Goal: Information Seeking & Learning: Learn about a topic

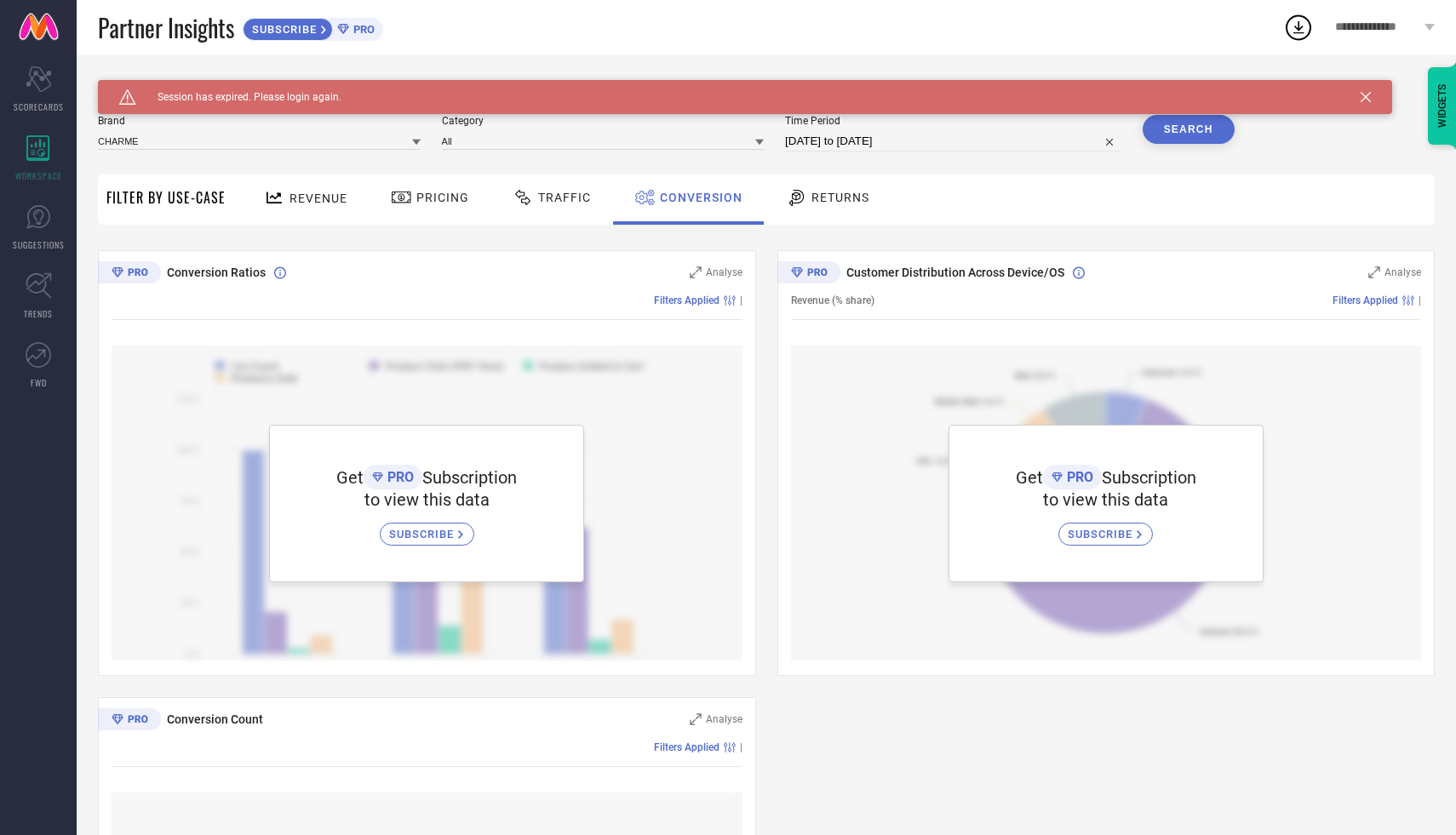
scroll to position [63, 0]
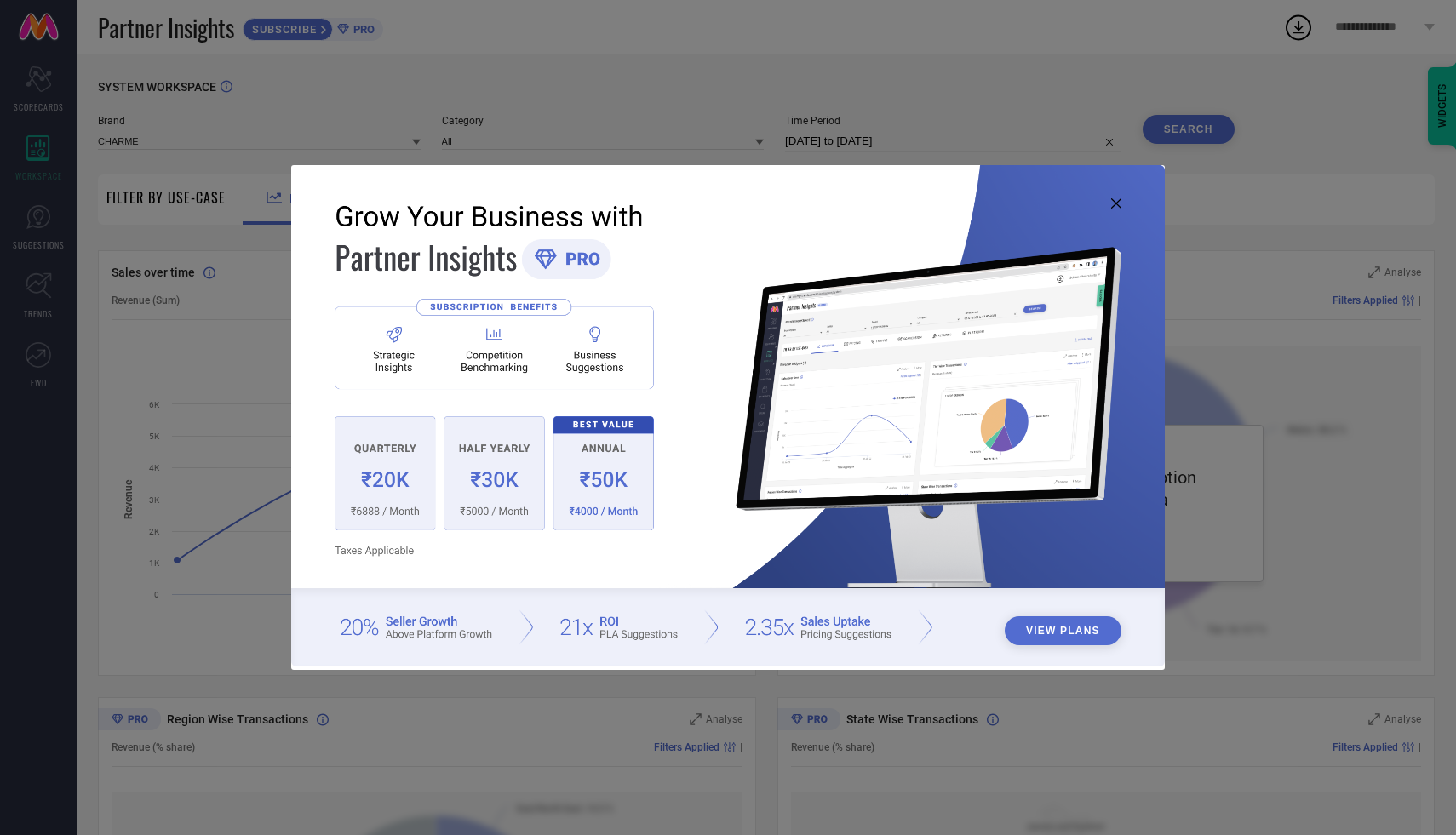
click at [1121, 202] on icon at bounding box center [1116, 203] width 10 height 10
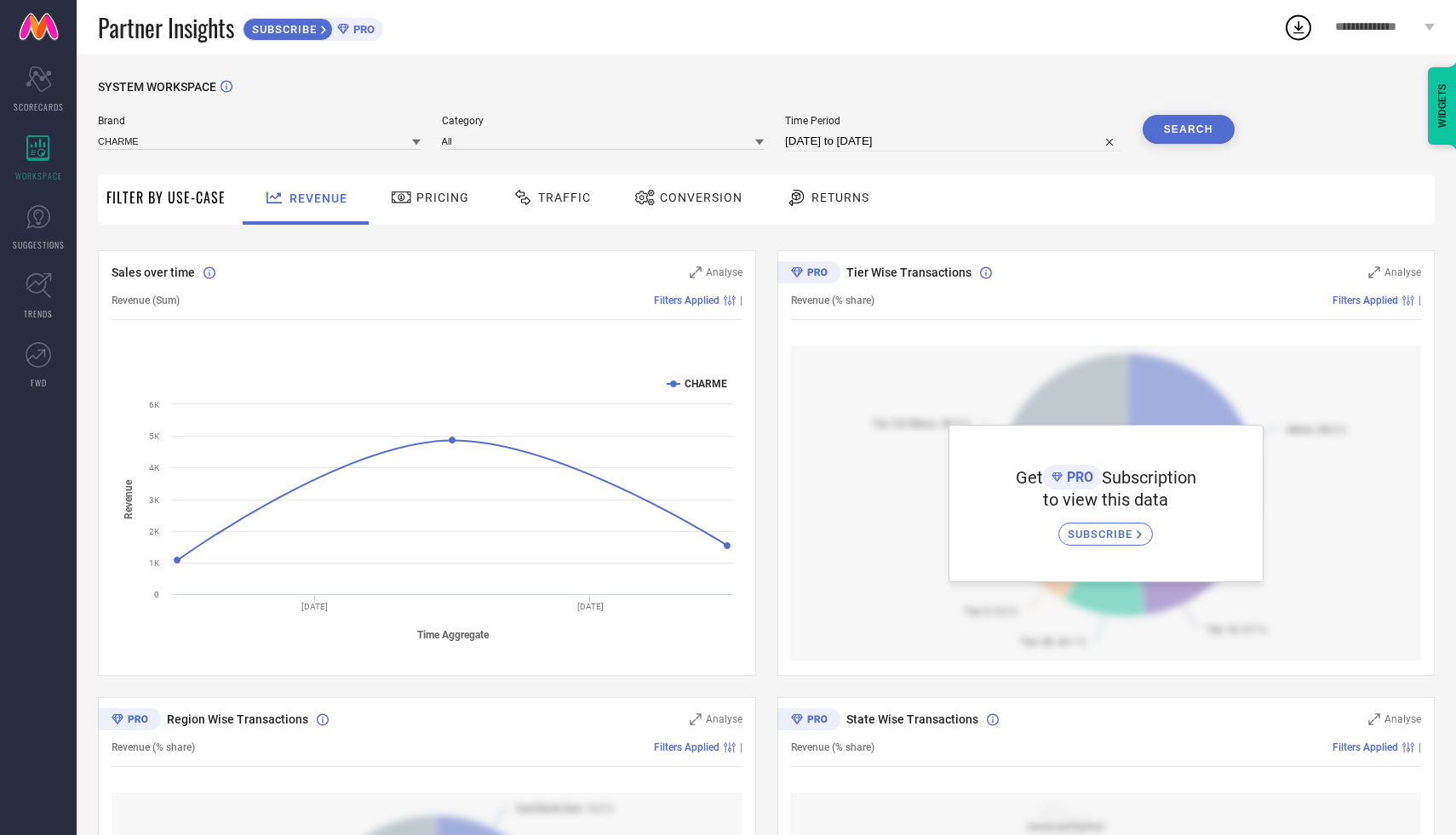
click at [663, 191] on span "Conversion" at bounding box center [701, 197] width 82 height 14
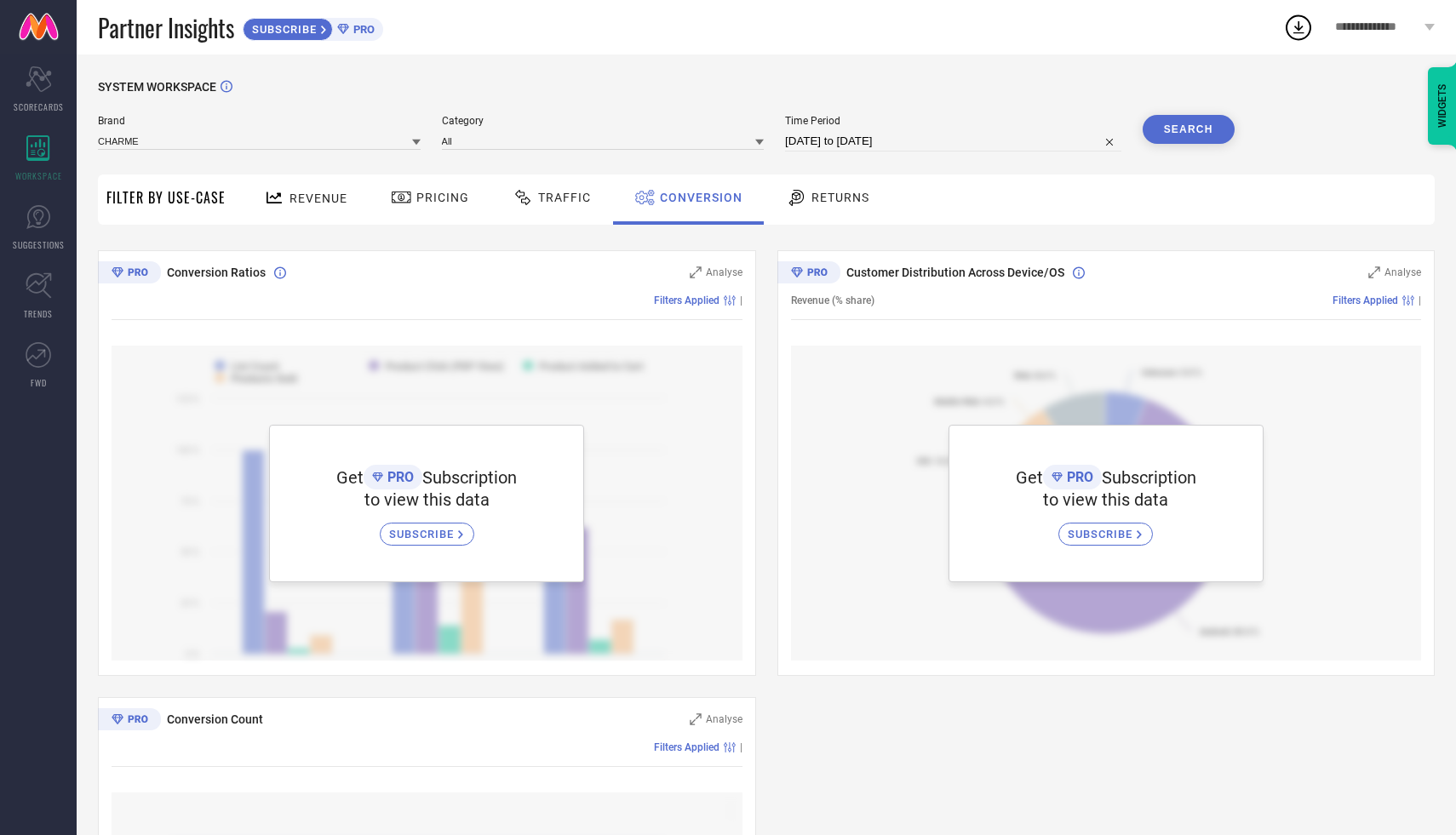
click at [427, 198] on span "Pricing" at bounding box center [443, 197] width 52 height 14
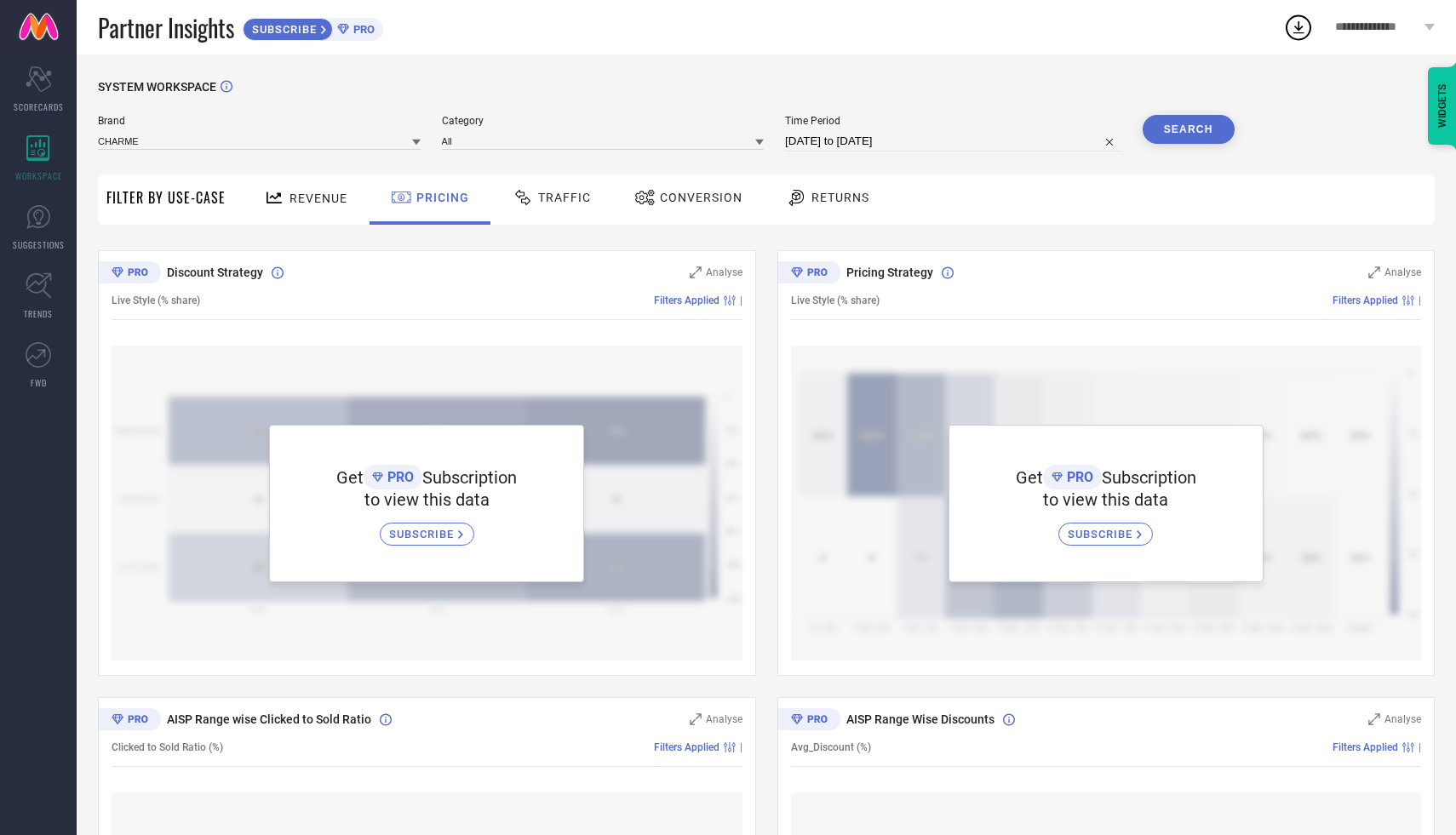
click at [830, 197] on span "Returns" at bounding box center [841, 197] width 58 height 14
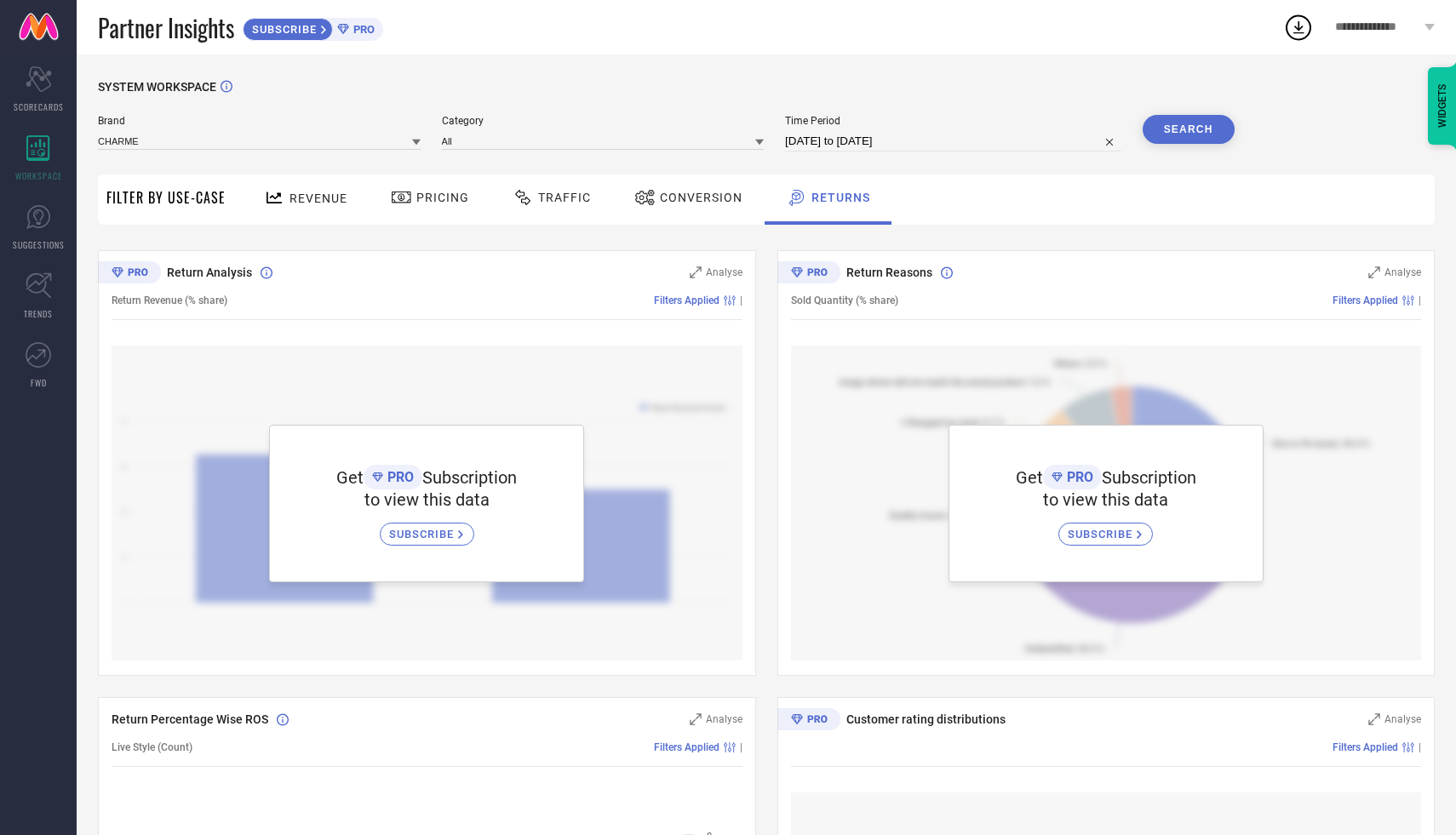
click at [173, 195] on span "Filter By Use-Case" at bounding box center [166, 197] width 119 height 21
click at [169, 202] on span "Filter By Use-Case" at bounding box center [166, 197] width 119 height 21
click at [303, 191] on span "Revenue" at bounding box center [319, 198] width 58 height 14
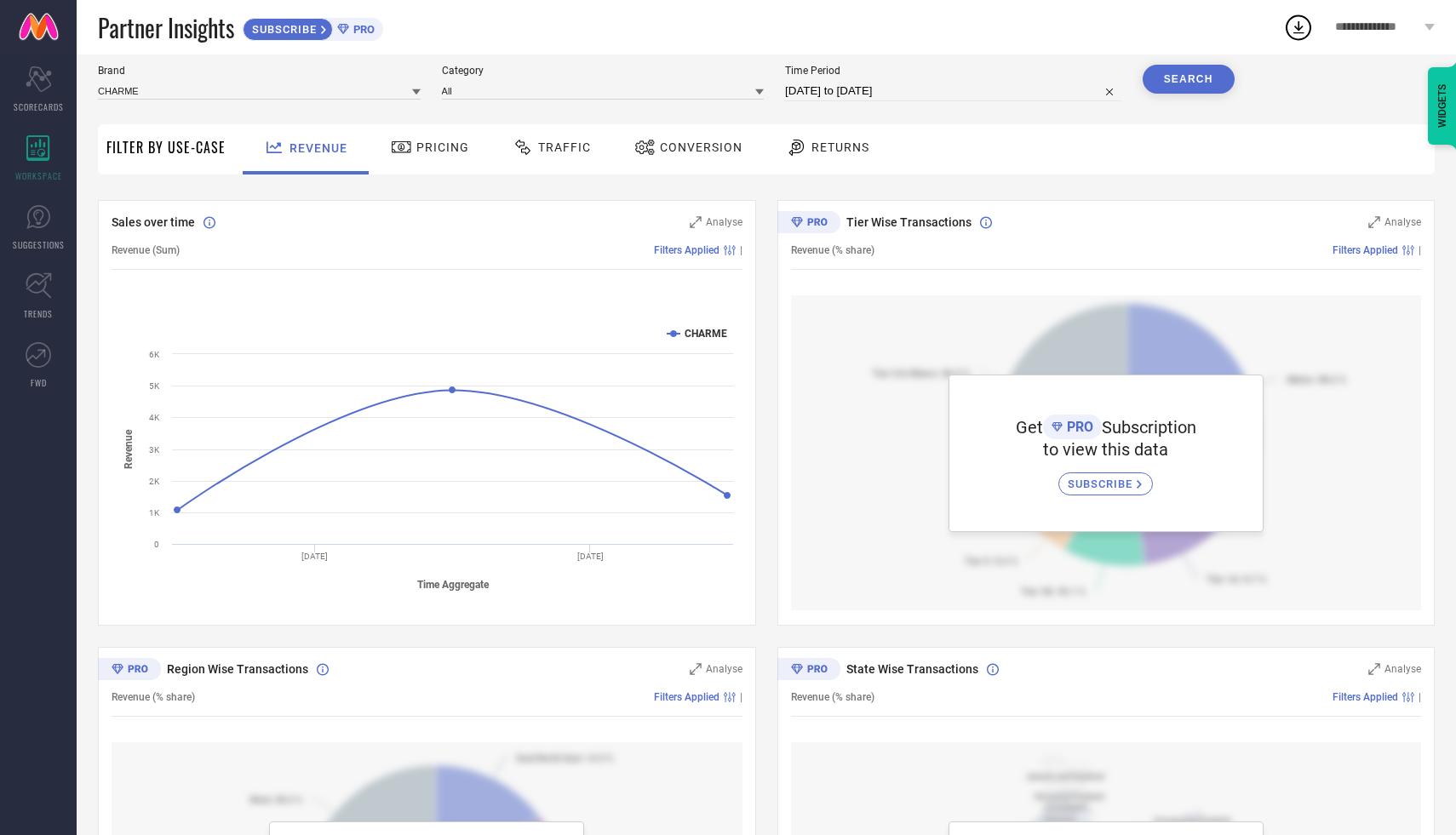
scroll to position [55, 0]
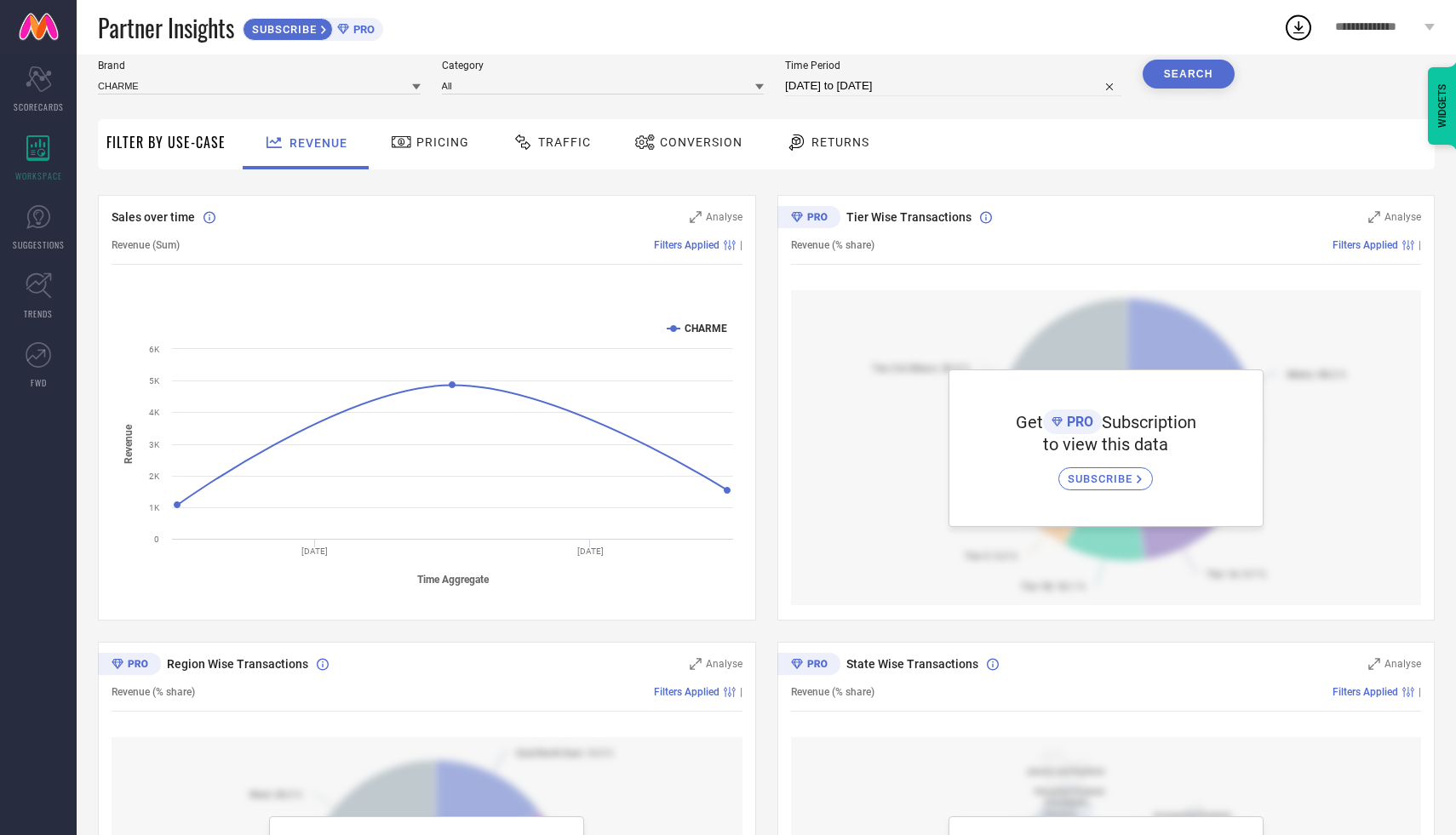
click at [546, 147] on span "Traffic" at bounding box center [565, 142] width 52 height 14
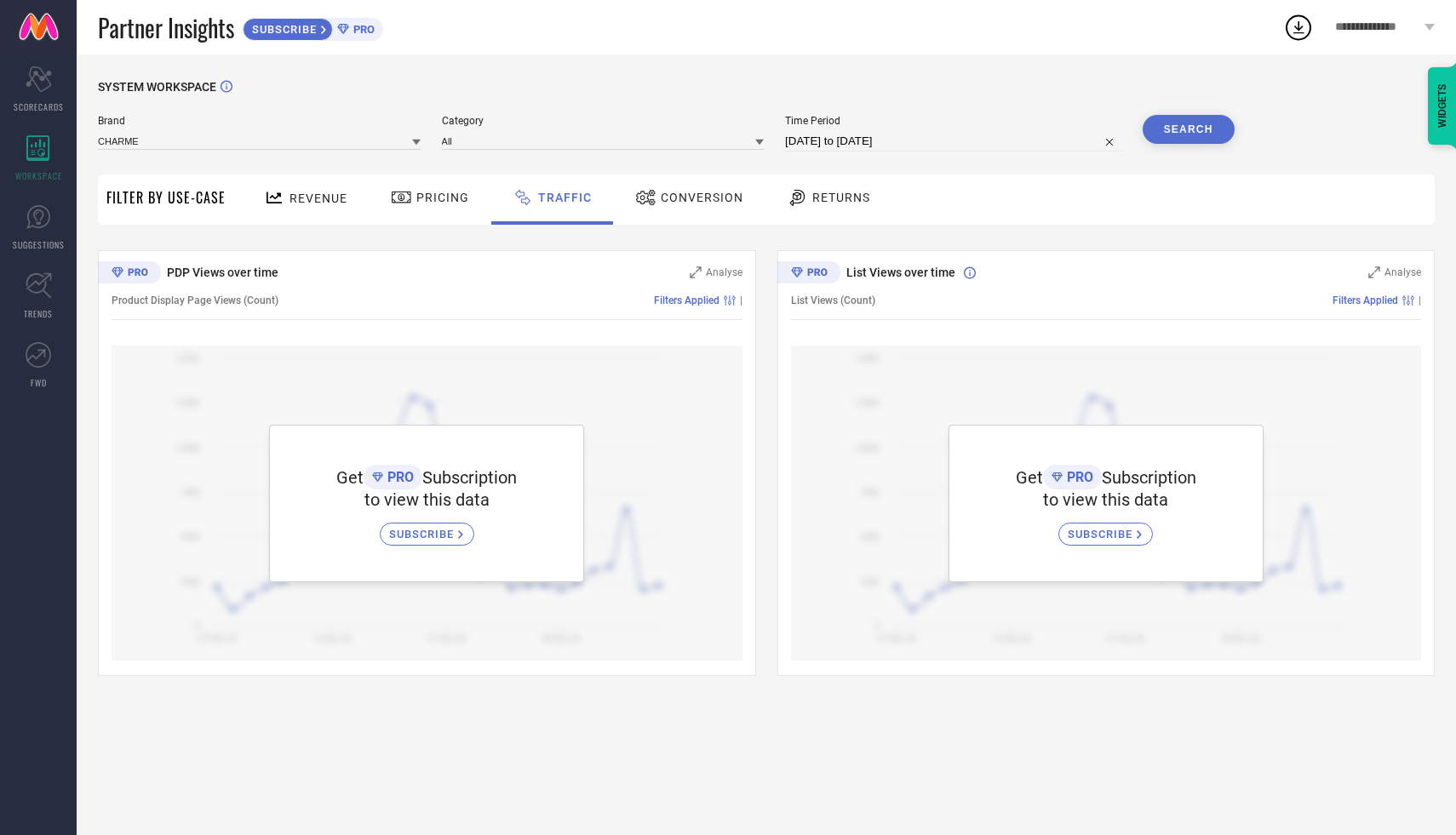
click at [698, 189] on div "Conversion" at bounding box center [689, 198] width 117 height 29
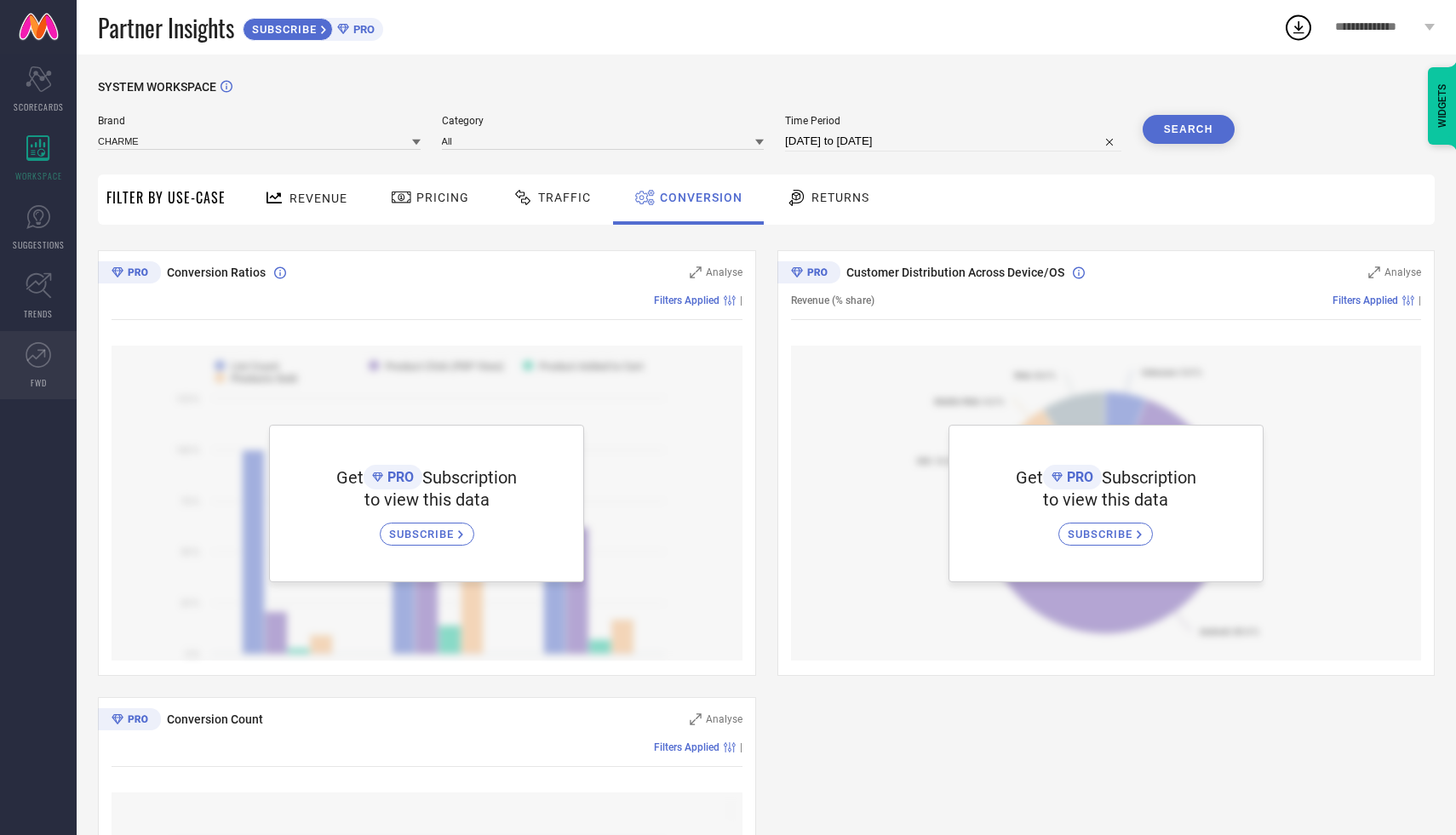
click at [42, 352] on icon at bounding box center [38, 355] width 25 height 25
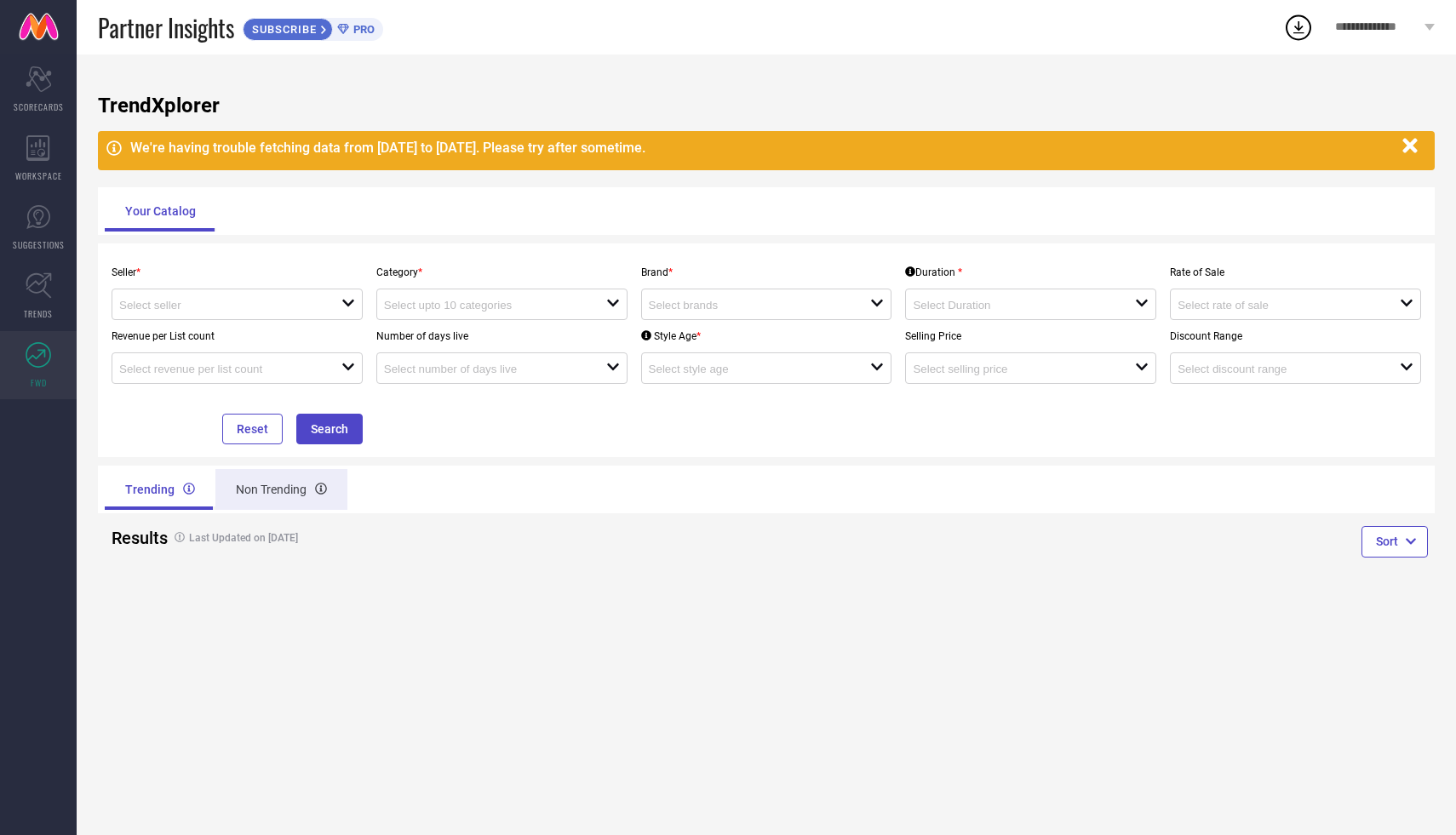
click at [260, 495] on div "Non Trending" at bounding box center [282, 489] width 132 height 41
click at [145, 506] on div "Trending" at bounding box center [158, 489] width 107 height 41
click at [339, 311] on div at bounding box center [230, 304] width 222 height 16
click at [309, 349] on li "LA SELVANO LEATHERS LLP ( 37281 )" at bounding box center [238, 337] width 251 height 31
type input "LA SELVANO LEATHERS LLP ( 37281 )"
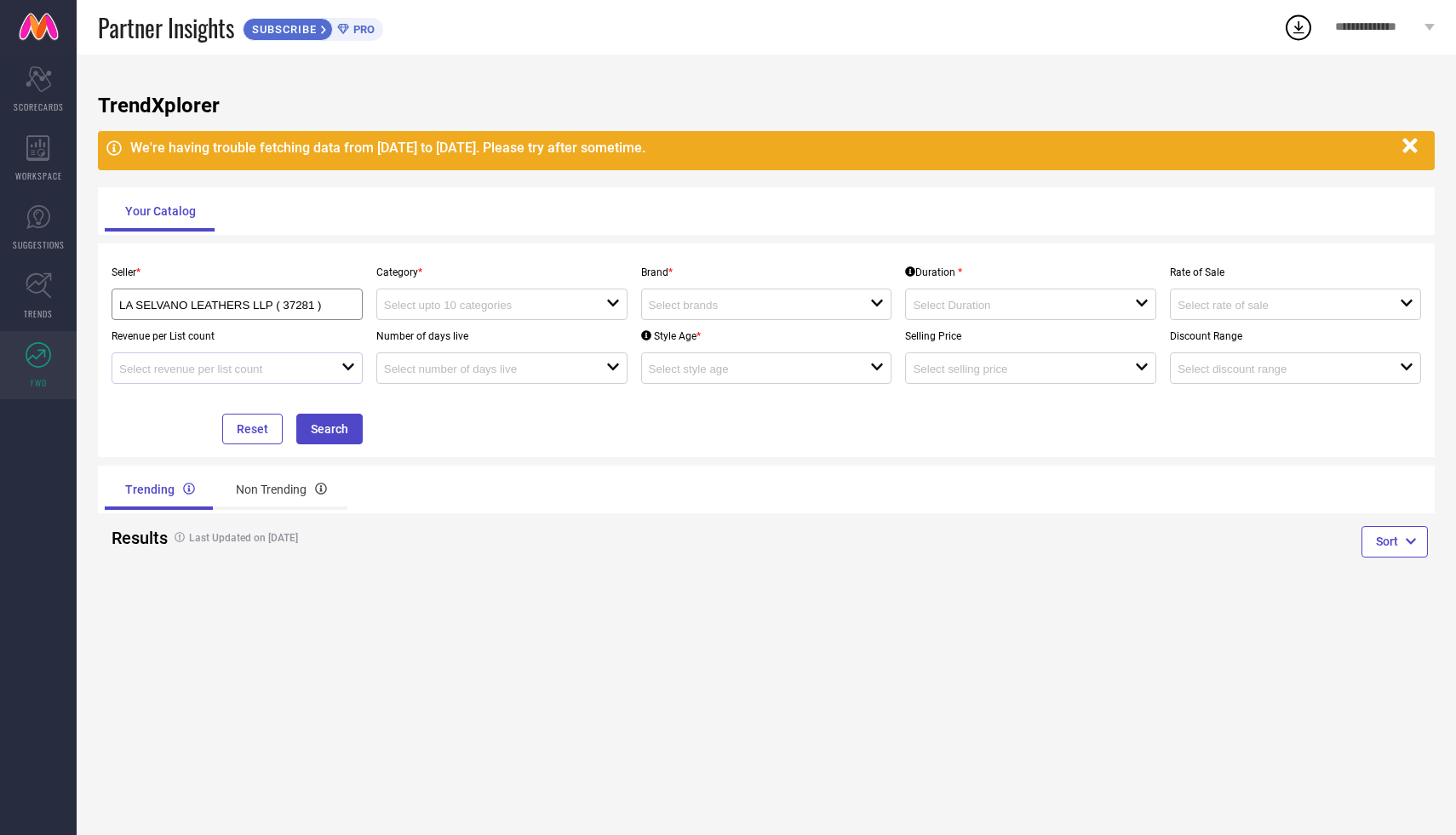
click at [306, 377] on div "open" at bounding box center [238, 367] width 251 height 32
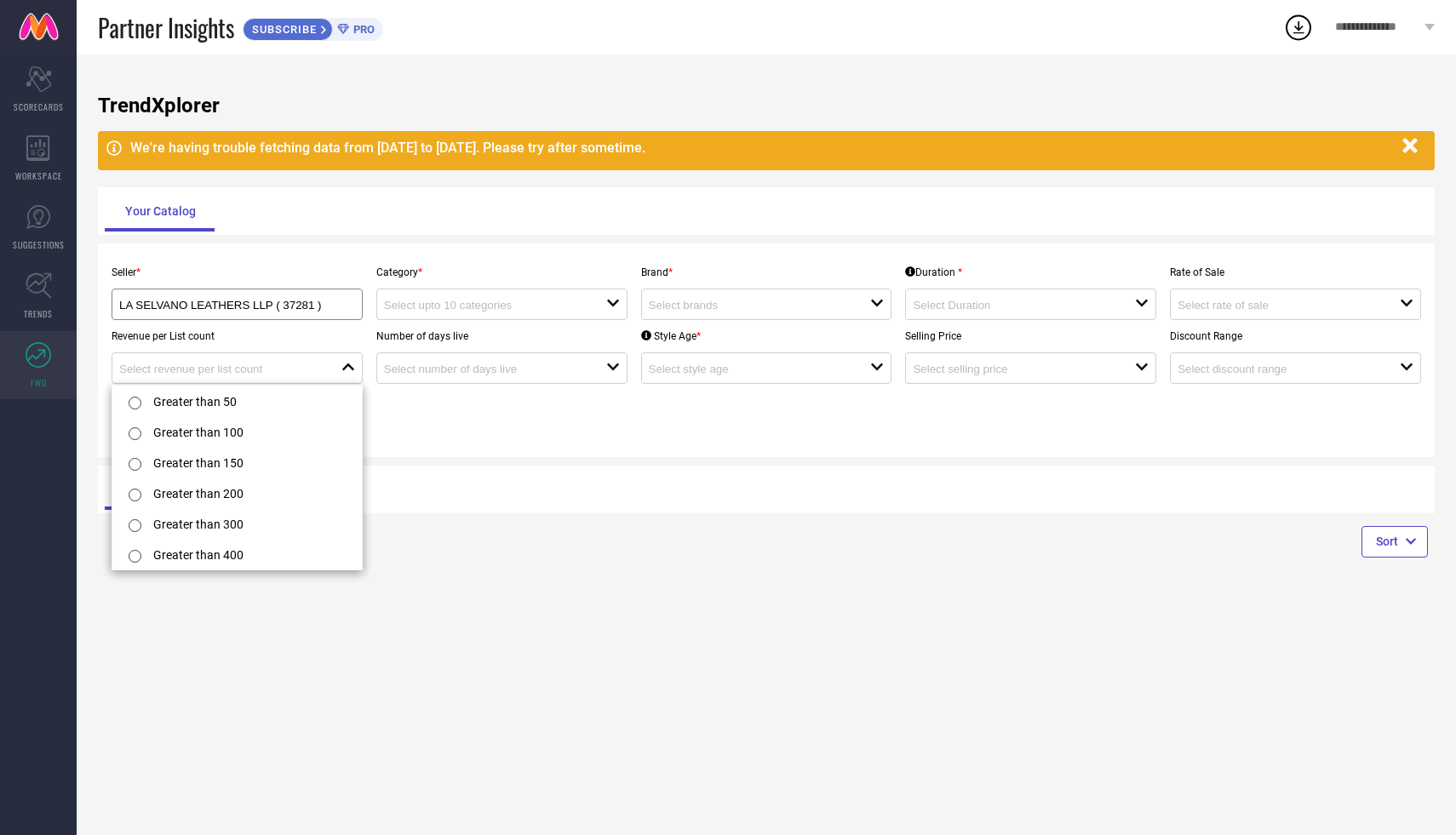
click at [450, 467] on div "Trending Non Trending" at bounding box center [432, 489] width 668 height 48
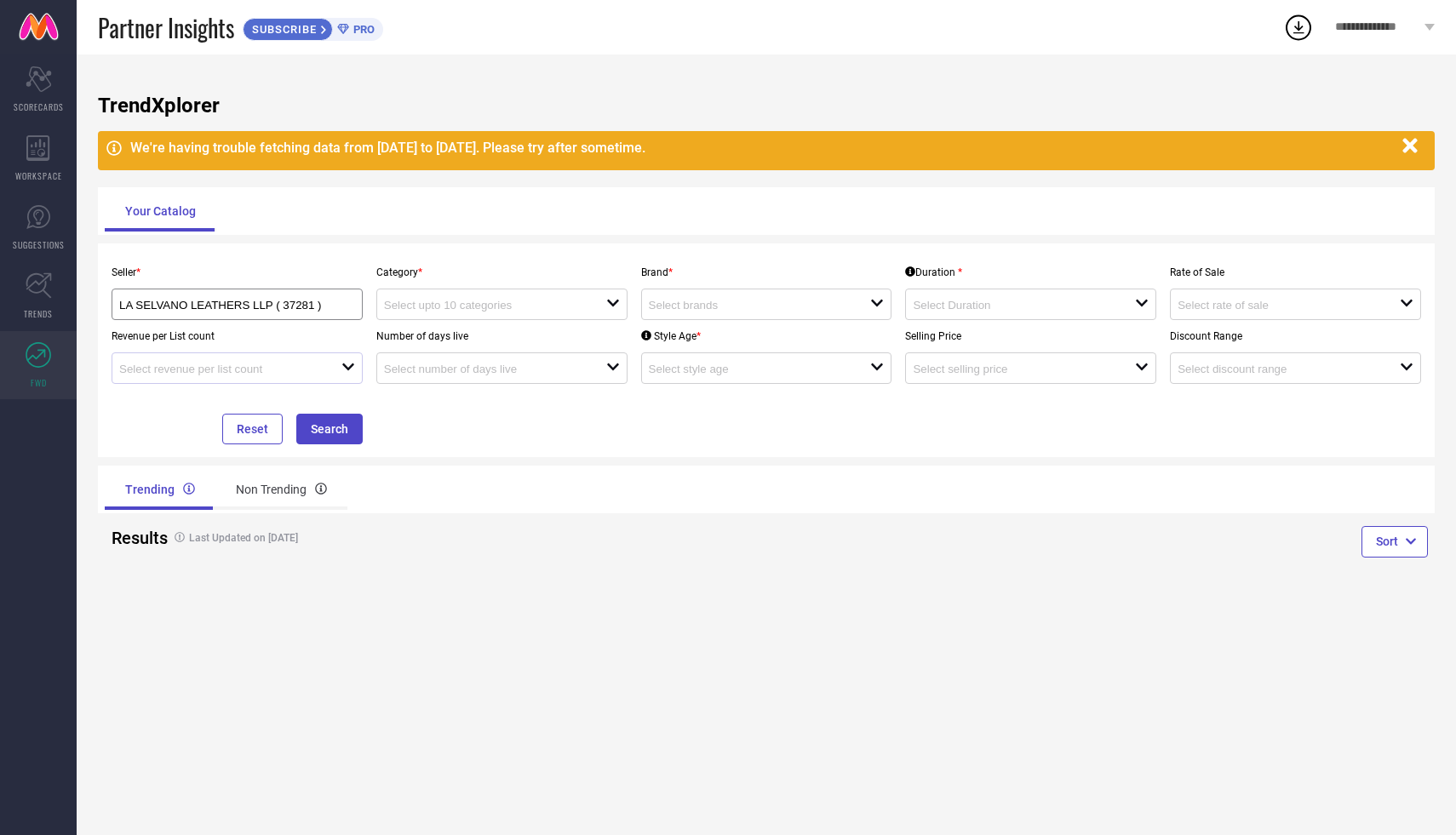
click at [340, 366] on div at bounding box center [230, 368] width 222 height 16
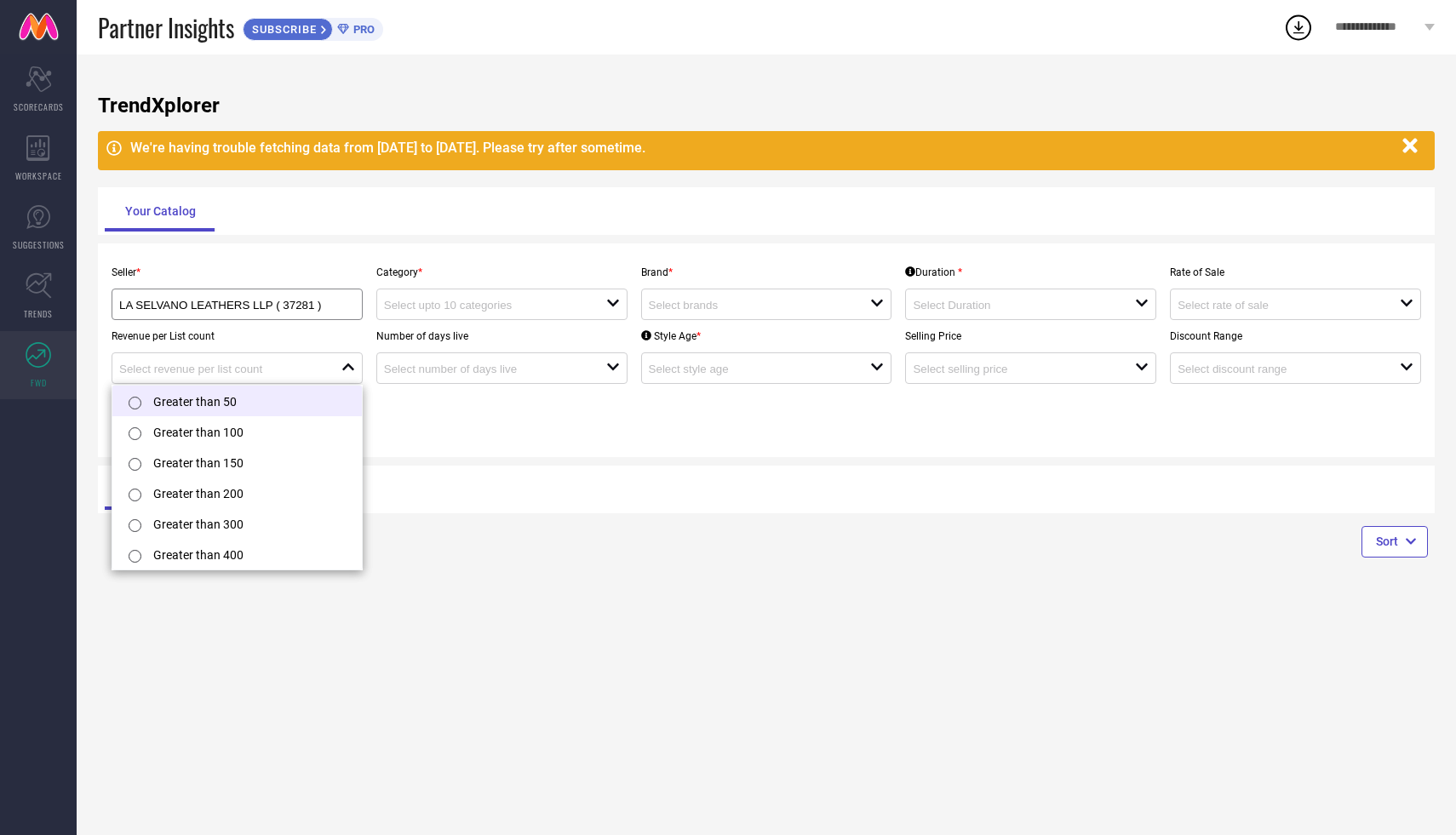
click at [284, 392] on li "Greater than 50" at bounding box center [237, 401] width 249 height 31
type input "Greater than 50"
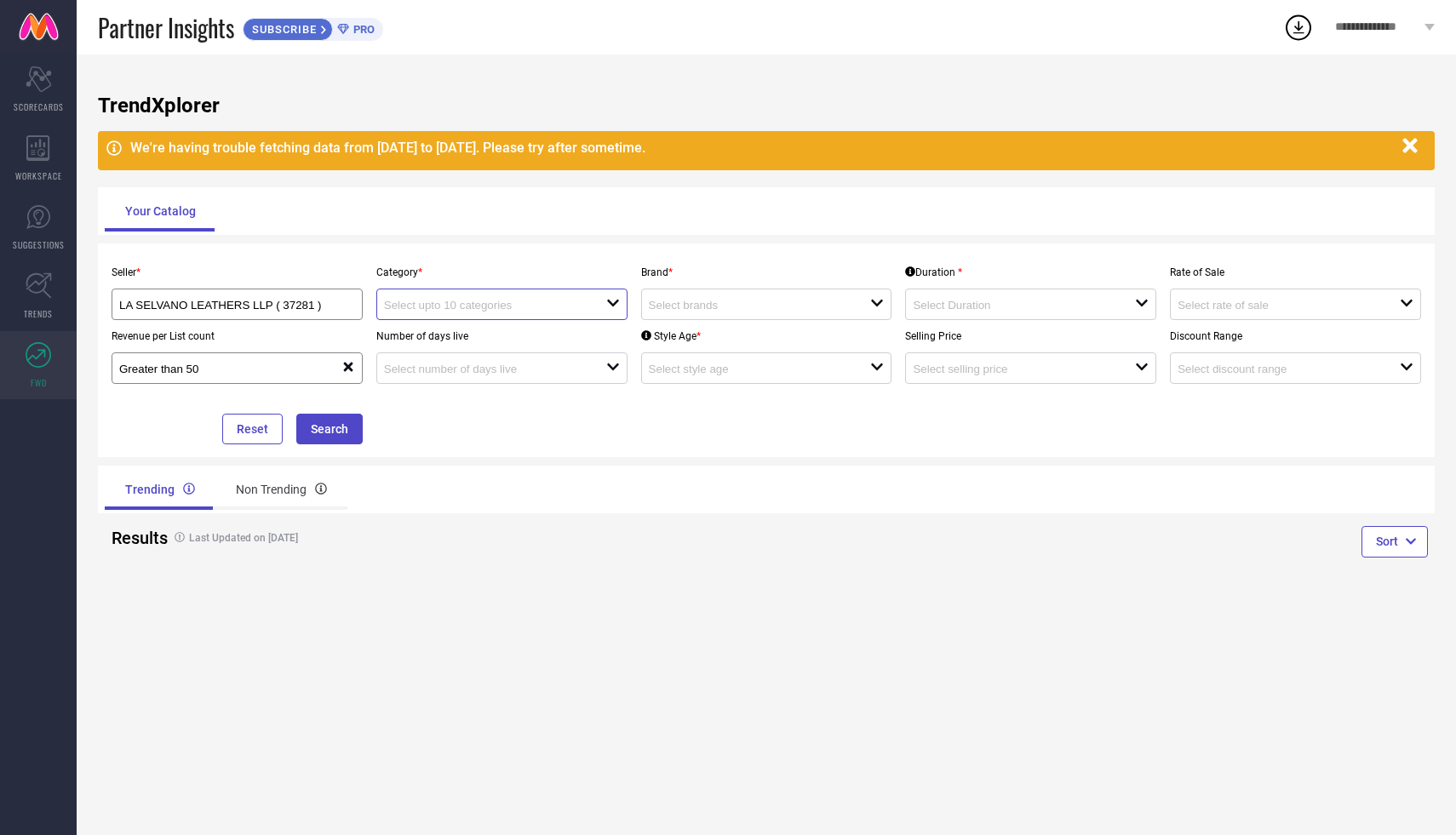
click at [506, 303] on input at bounding box center [484, 305] width 201 height 13
click at [506, 369] on input at bounding box center [484, 369] width 201 height 13
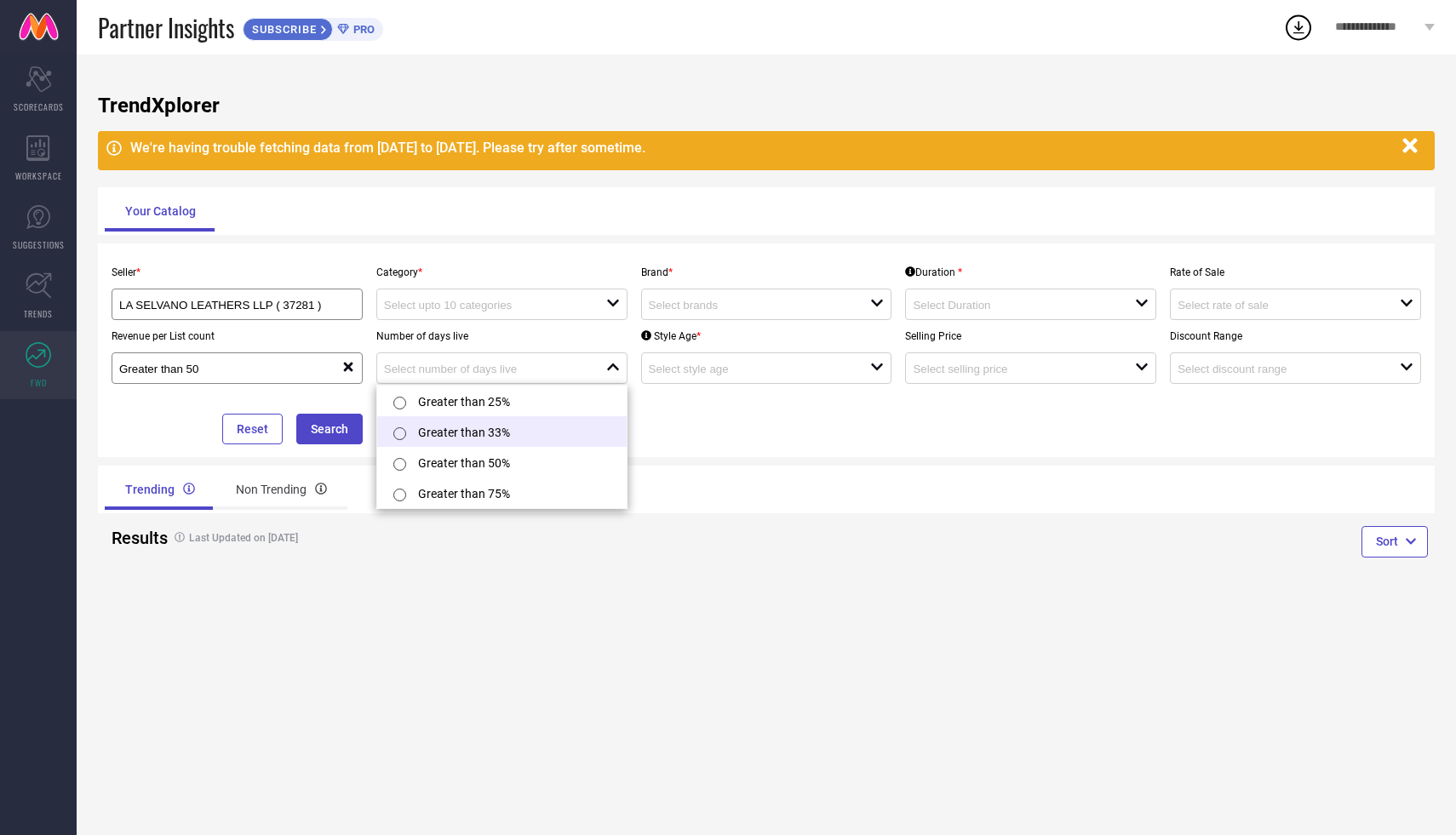
click at [508, 420] on li "Greater than 33%" at bounding box center [502, 431] width 249 height 31
type input "Greater than 33%"
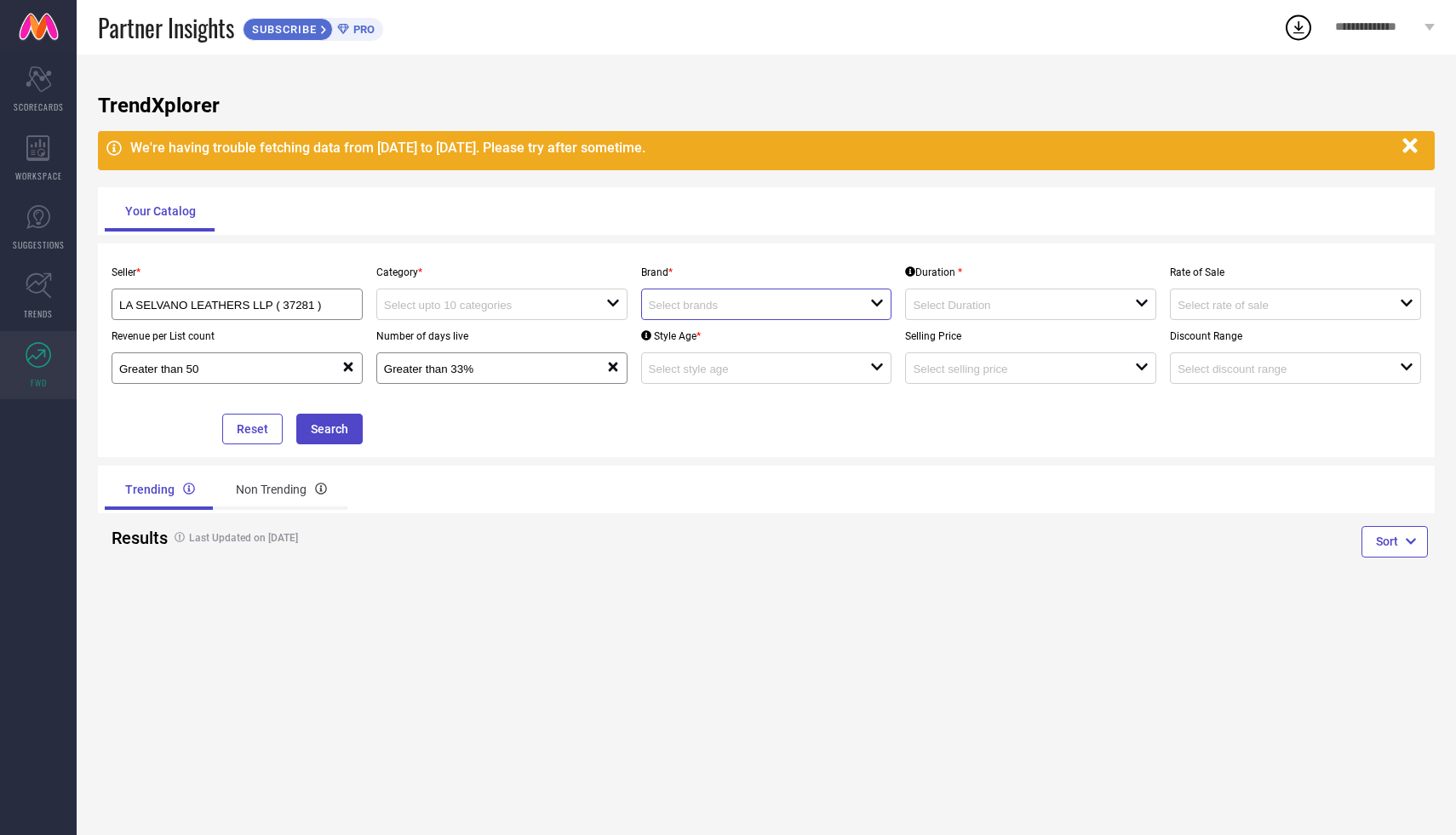
click at [693, 304] on input at bounding box center [750, 305] width 201 height 13
click at [692, 348] on li "Select All" at bounding box center [767, 337] width 249 height 32
type input "CHARME"
click at [794, 441] on div "Seller * LA SELVANO LEATHERS LLP ( 37281 ) Category * open Brand * CHARME reset…" at bounding box center [766, 350] width 1323 height 188
click at [773, 380] on div "open" at bounding box center [767, 367] width 251 height 32
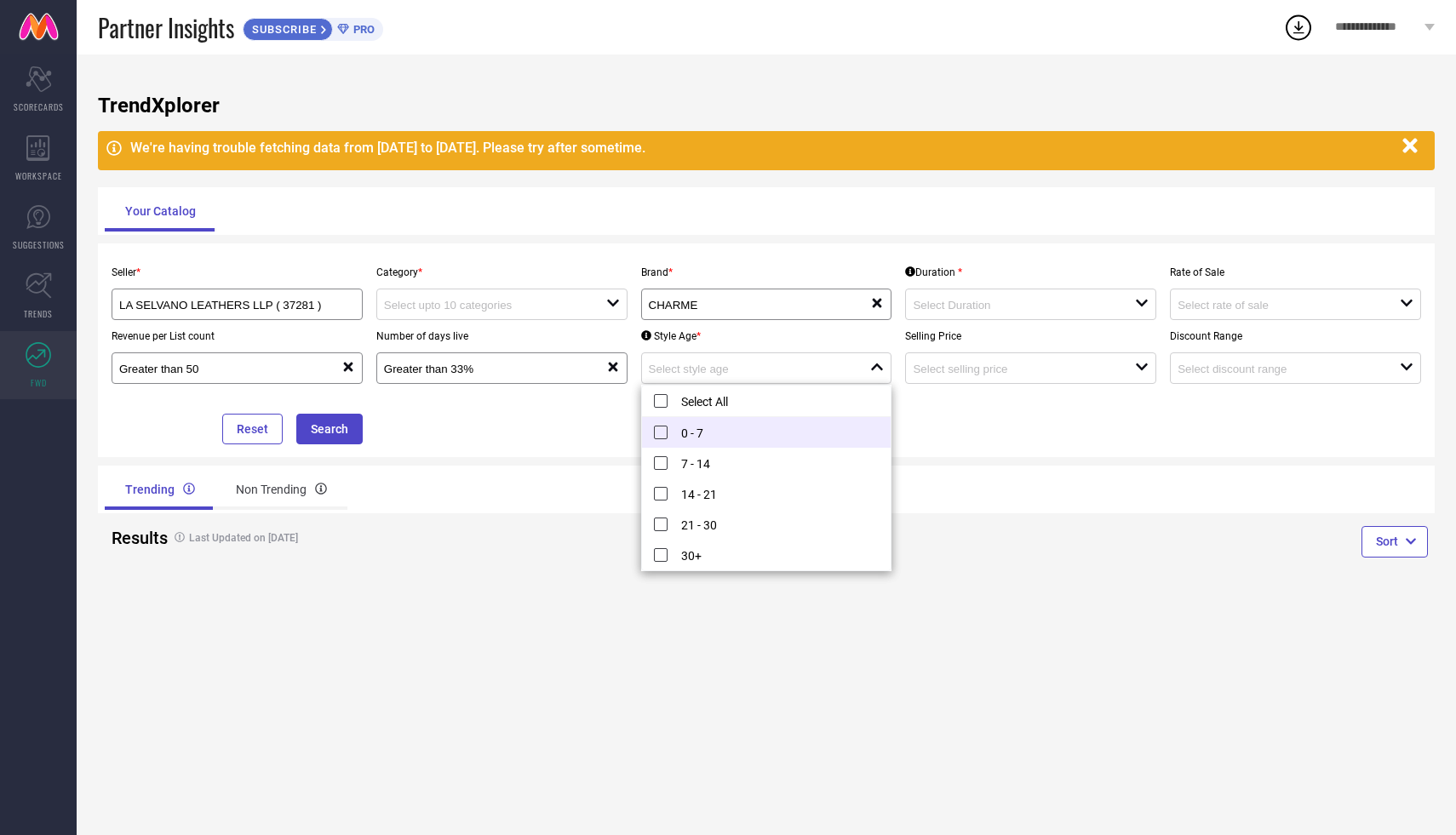
click at [753, 438] on li "0 - 7" at bounding box center [767, 432] width 249 height 31
type input "0 - 7"
click at [960, 451] on div "Seller * LA SELVANO LEATHERS LLP ( 37281 ) Category * open Brand * CHARME reset…" at bounding box center [766, 350] width 1337 height 214
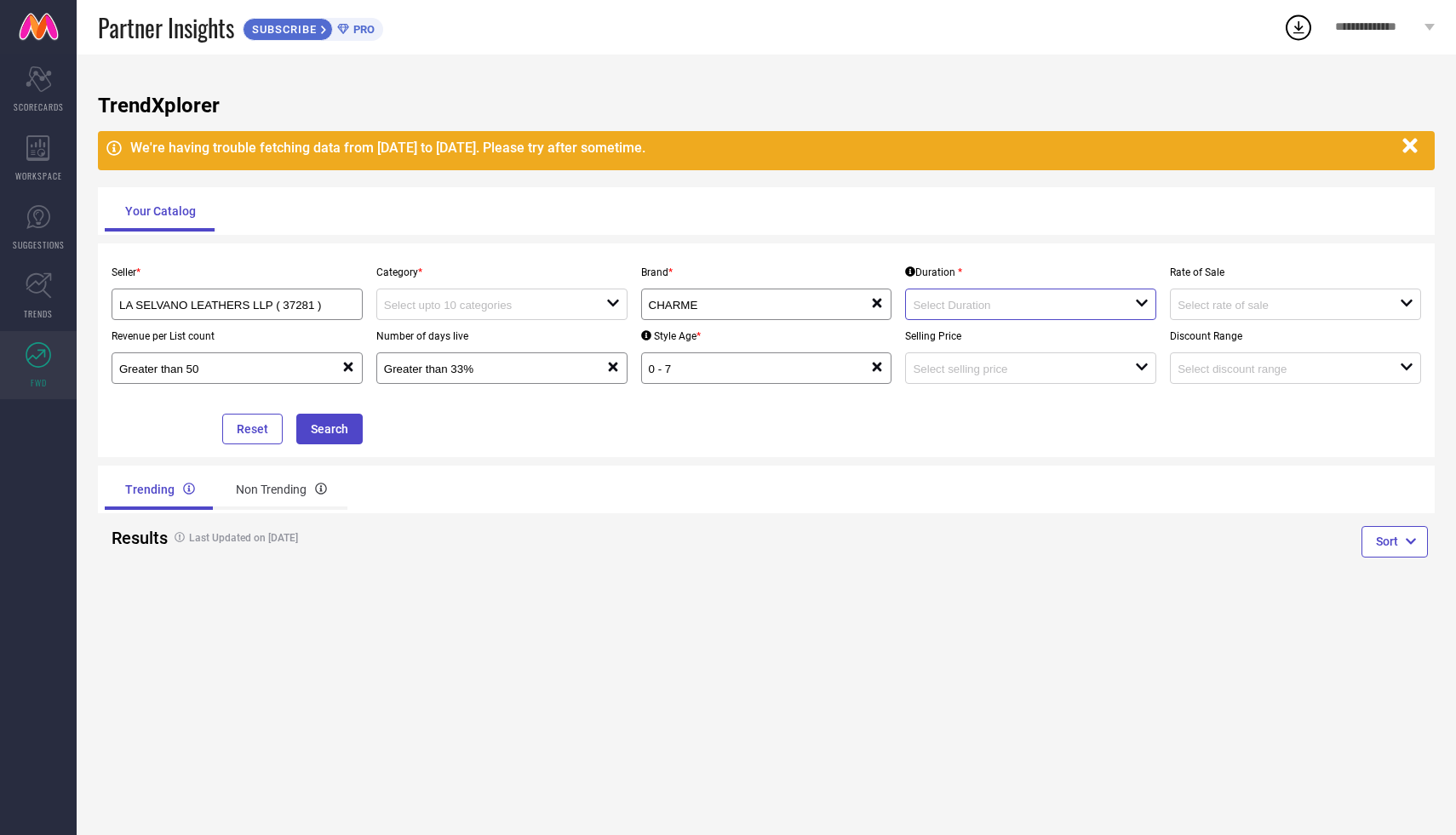
click at [993, 301] on input at bounding box center [1013, 305] width 201 height 13
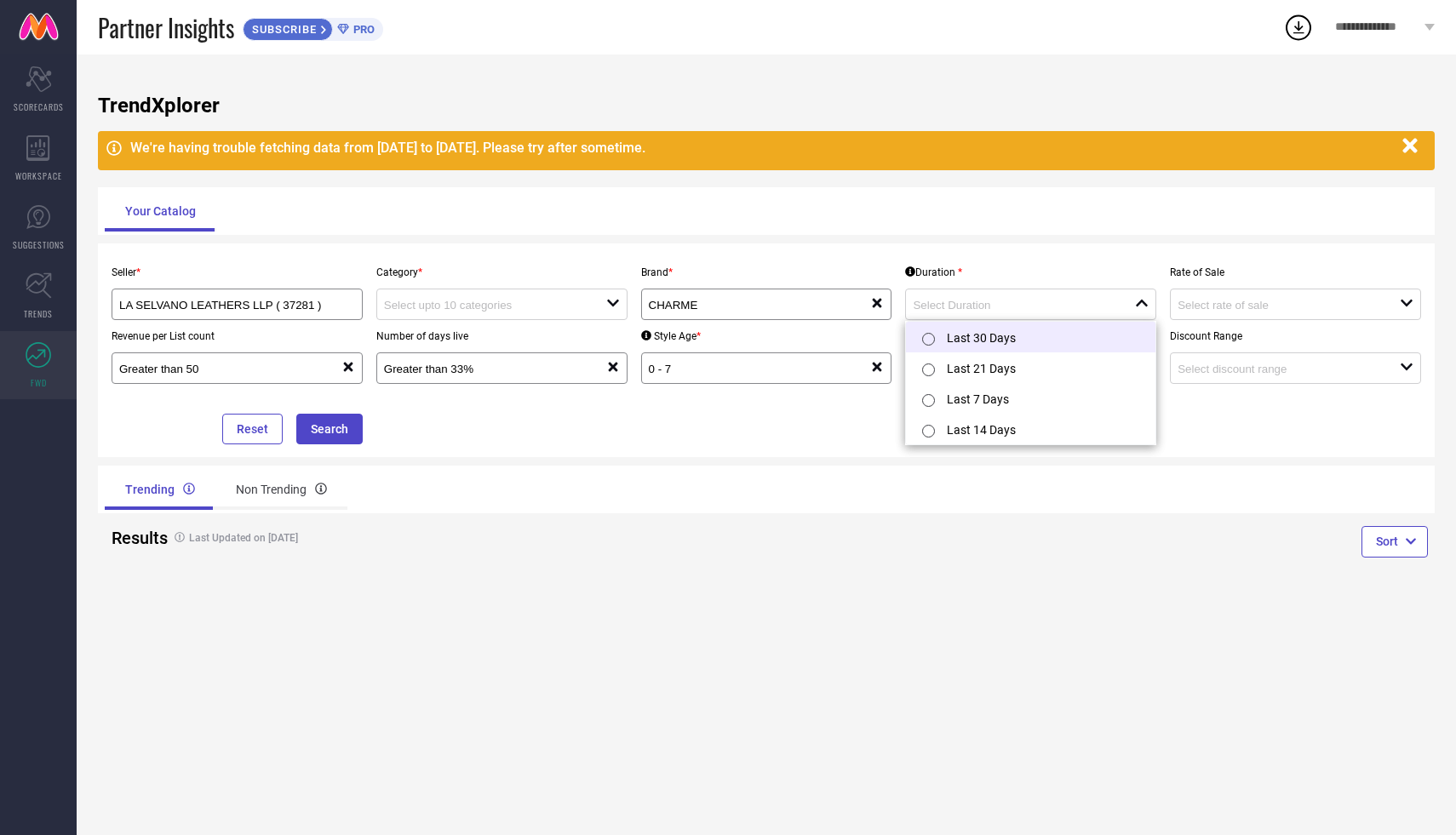
click at [977, 337] on li "Last 30 Days" at bounding box center [1031, 337] width 249 height 31
type input "Last 30 Days"
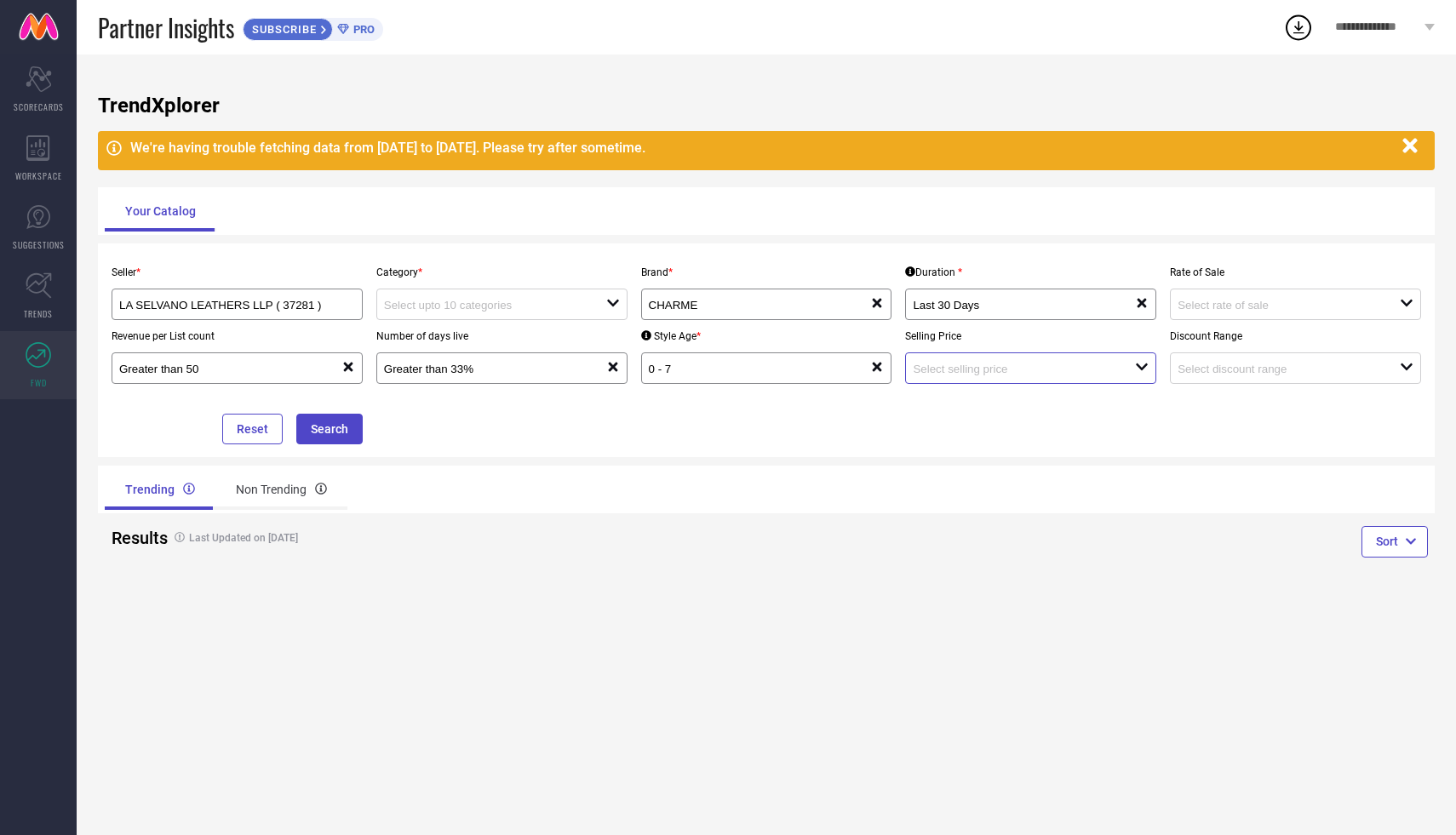
click at [1034, 371] on input at bounding box center [1013, 369] width 201 height 13
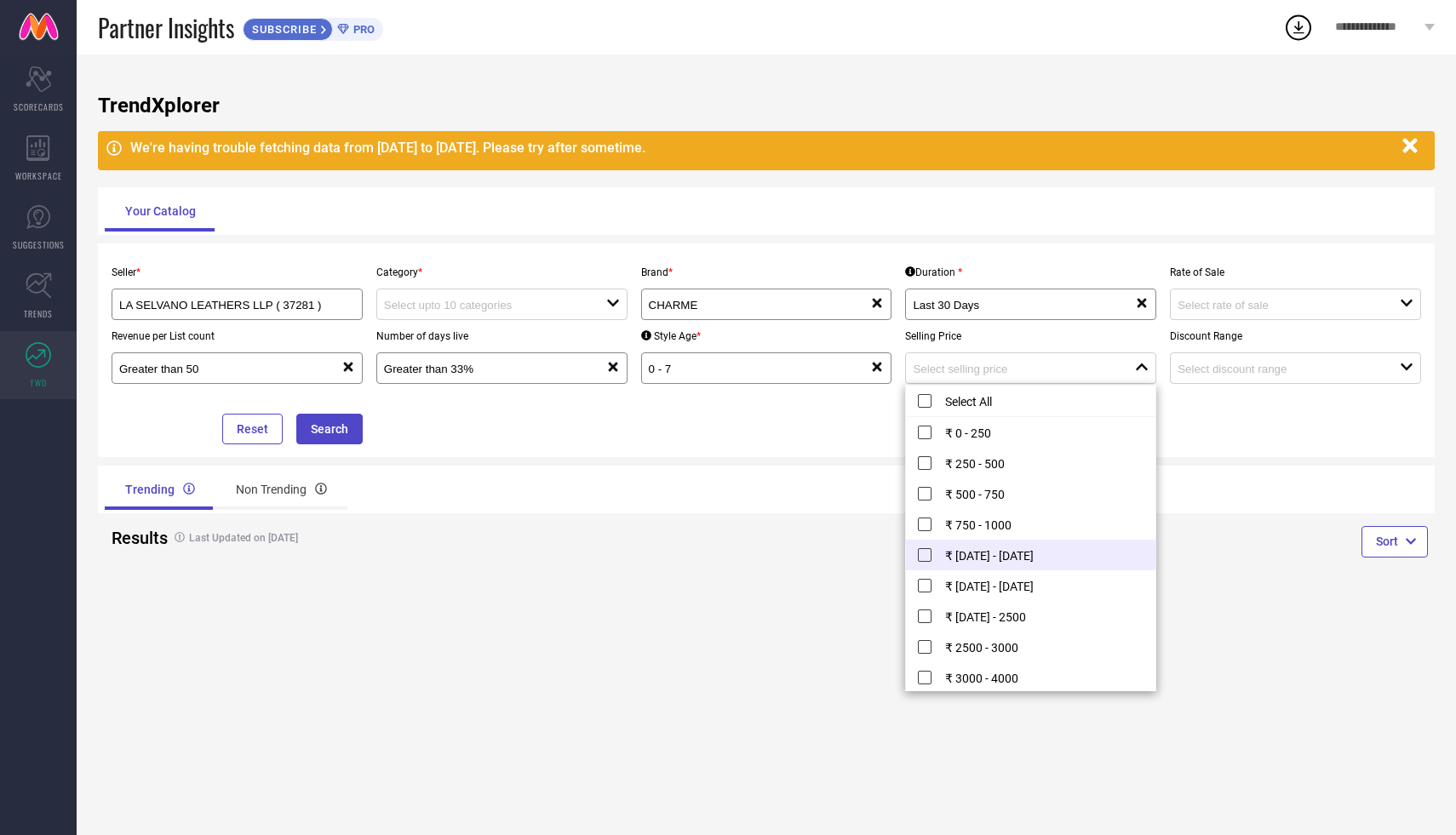
click at [993, 548] on li "₹ [DATE] - [DATE]" at bounding box center [1031, 555] width 249 height 31
click at [1015, 589] on li "₹ [DATE] - [DATE]" at bounding box center [1031, 586] width 249 height 31
type input "₹ [DATE] - [DATE], ₹ [DATE] - [DATE]"
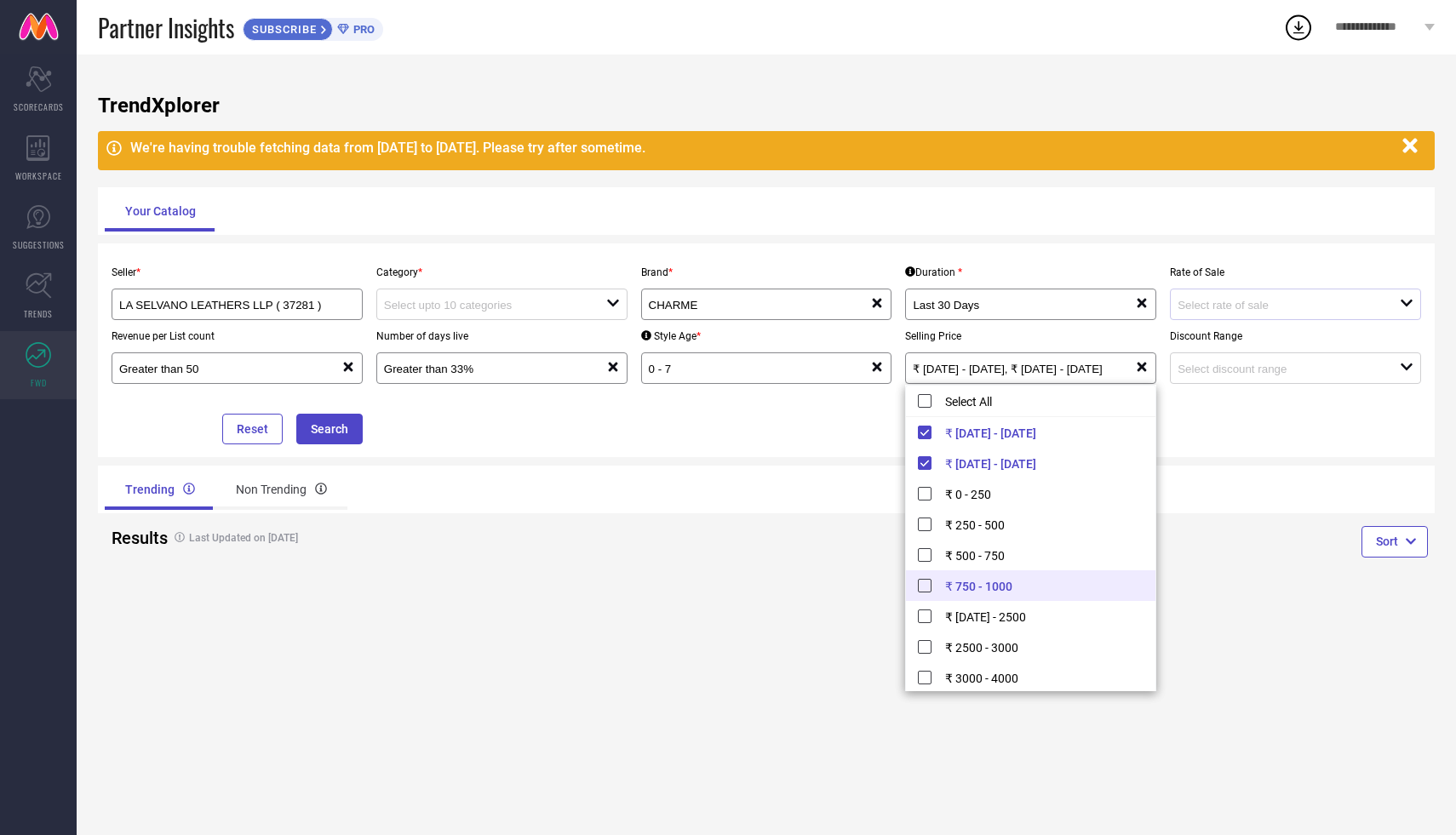
click at [1283, 318] on div "open" at bounding box center [1296, 304] width 251 height 32
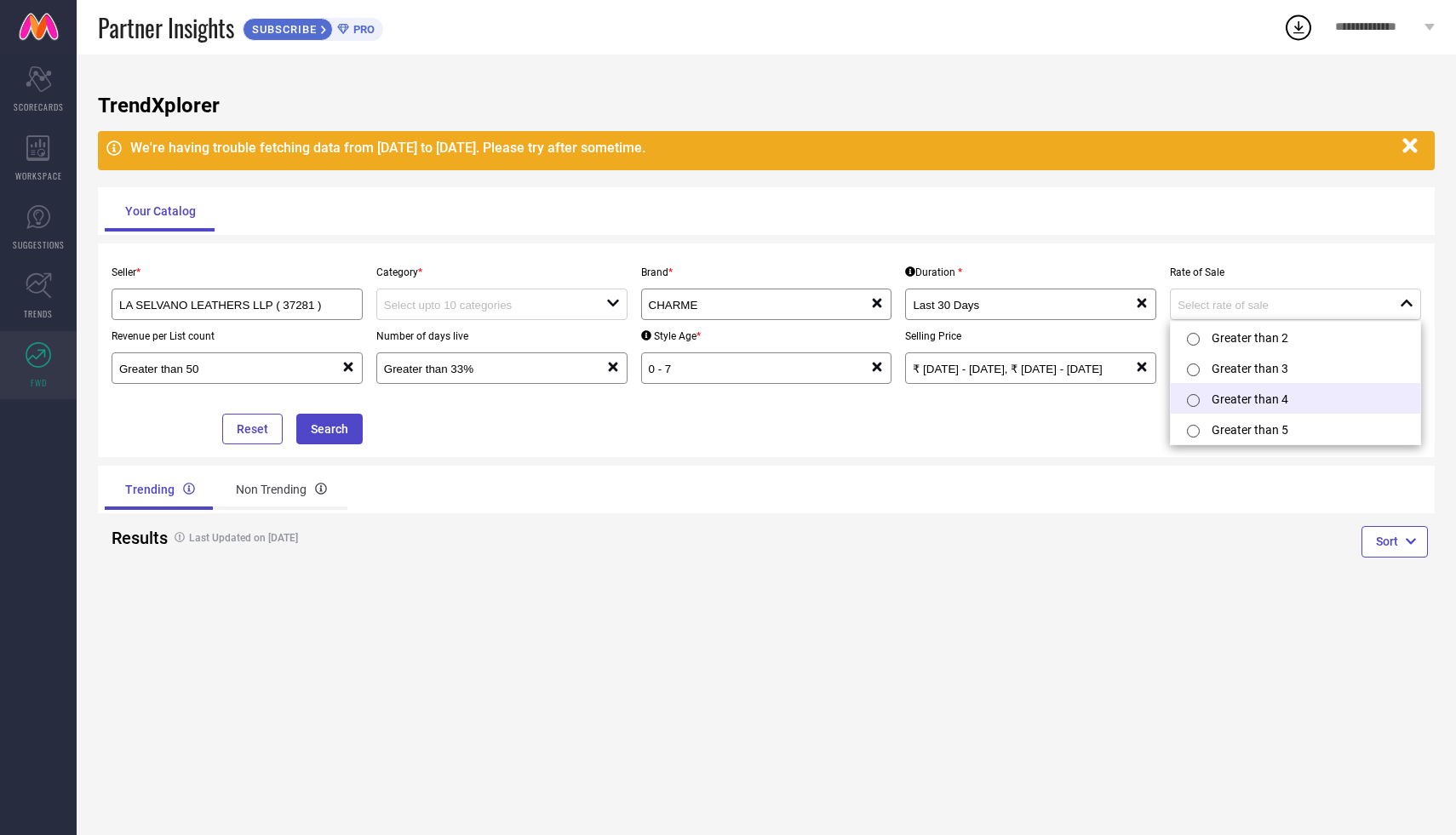
click at [1246, 397] on li "Greater than 4" at bounding box center [1296, 398] width 249 height 31
type input "Greater than 4"
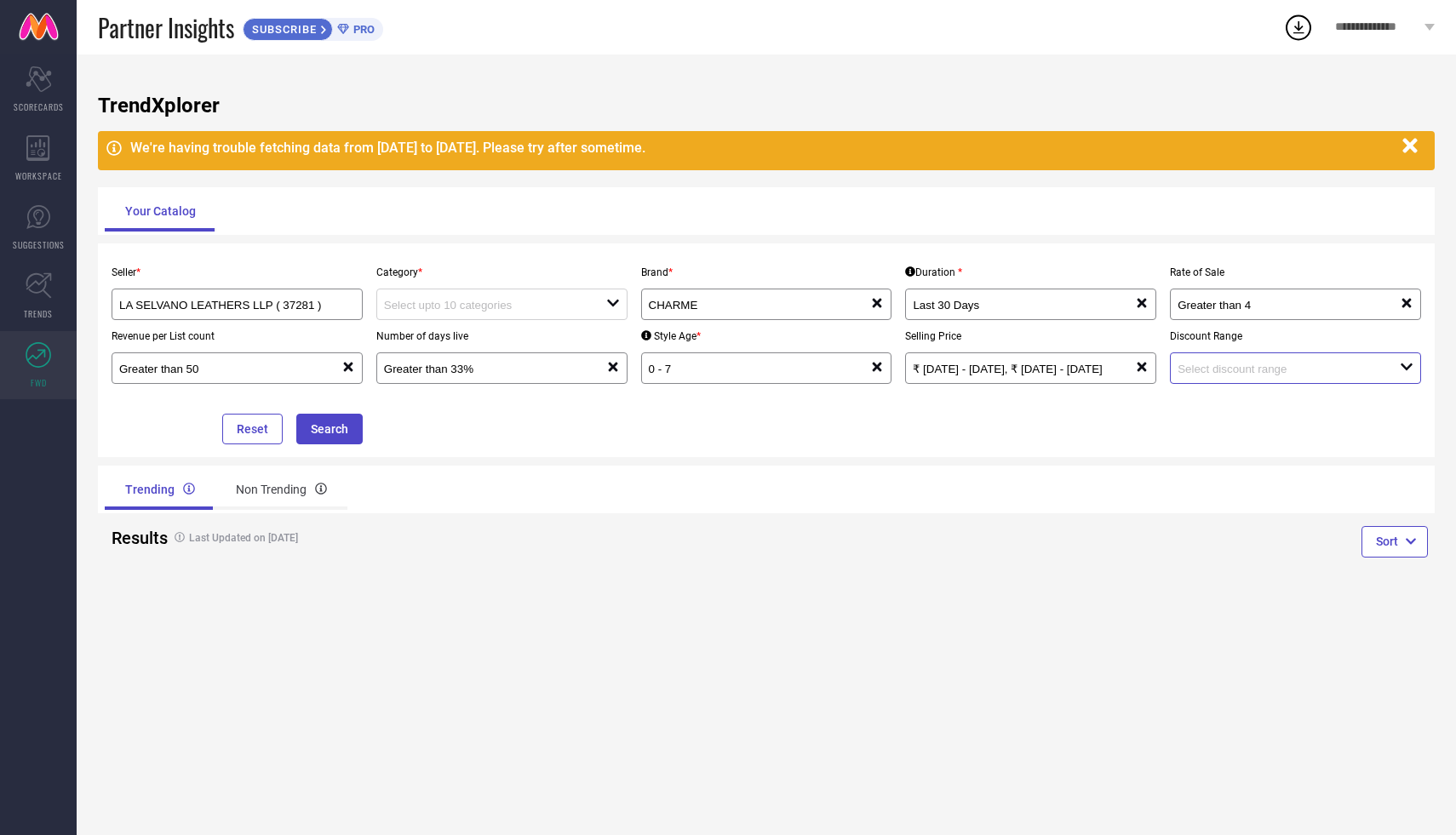
click at [1246, 364] on input at bounding box center [1278, 369] width 201 height 13
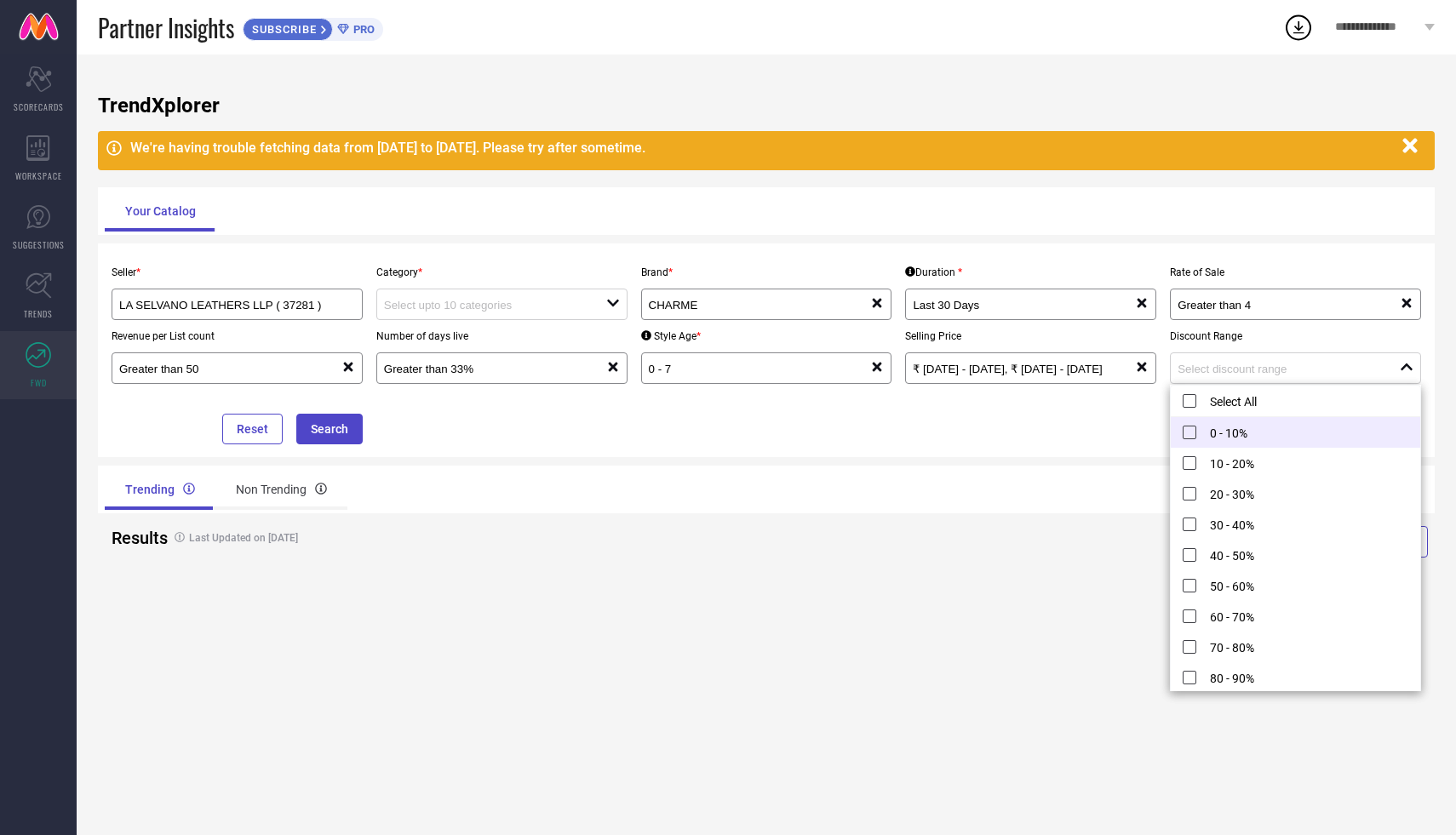
click at [1224, 435] on li "0 - 10%" at bounding box center [1296, 432] width 249 height 31
type input "0 - 10%"
click at [891, 636] on div "TrendXplorer We're having trouble fetching data from [DATE] to [DATE]. Please t…" at bounding box center [767, 444] width 1380 height 781
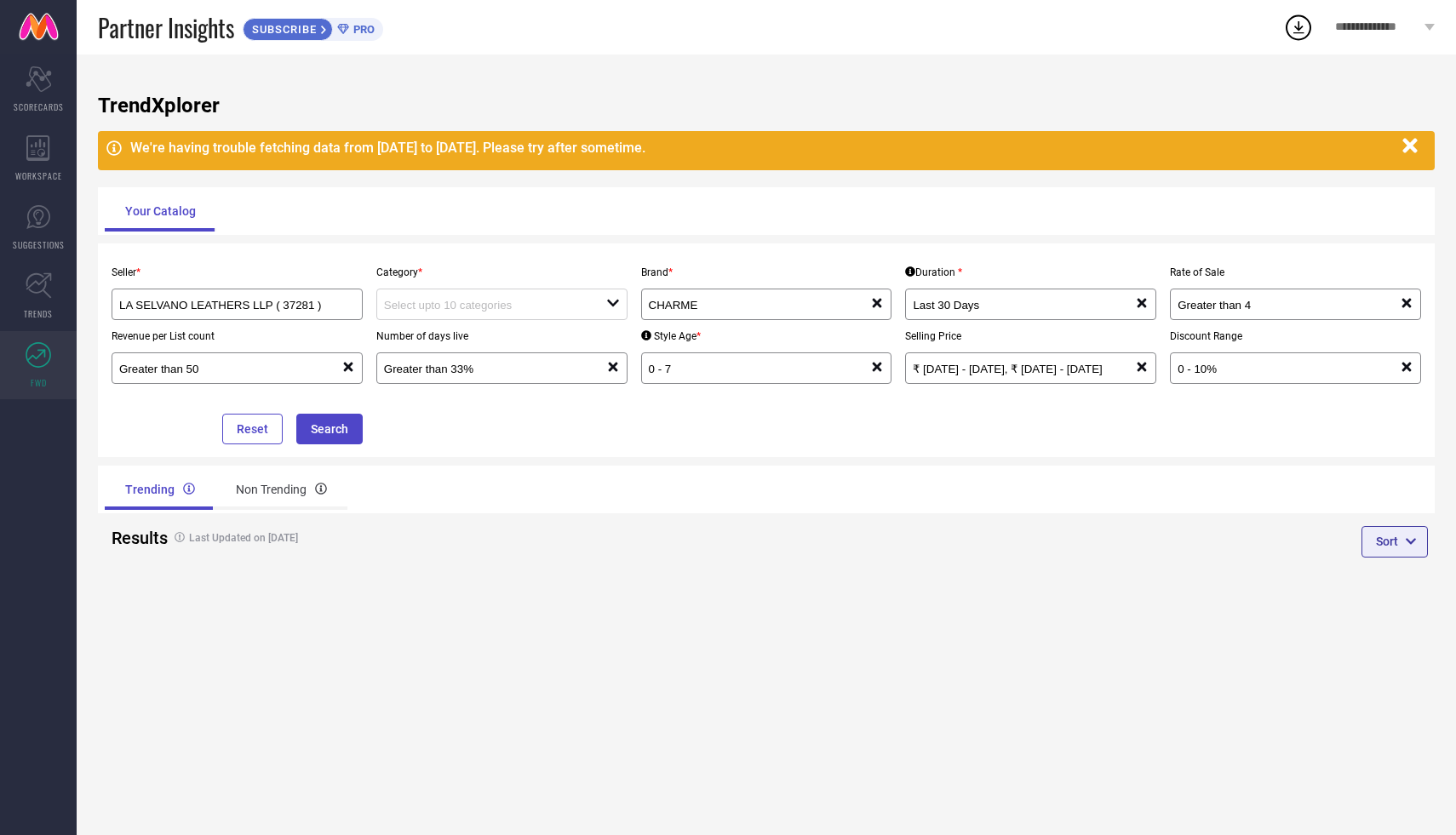
click at [1405, 536] on icon "button" at bounding box center [1411, 541] width 12 height 12
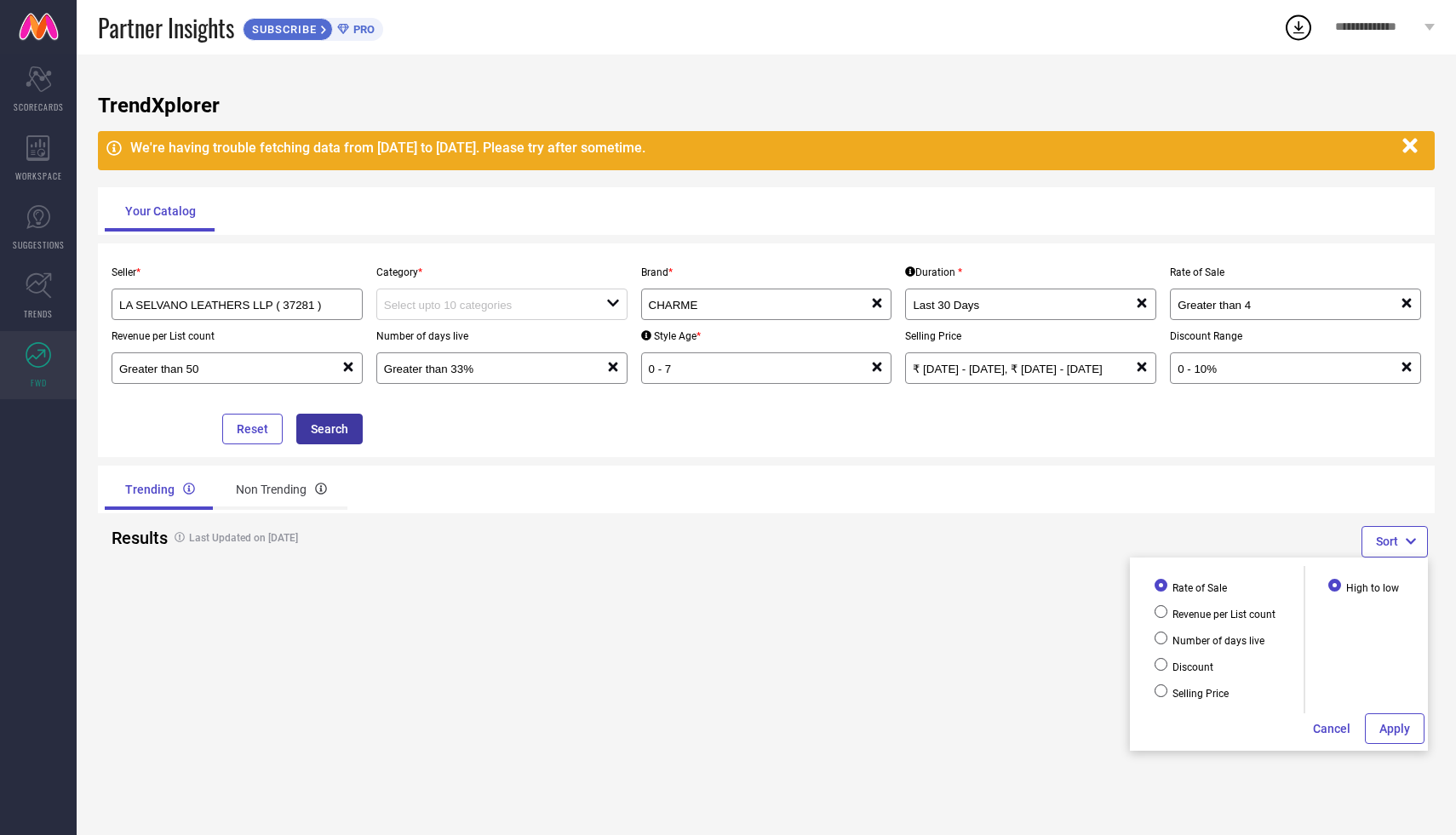
click at [338, 423] on button "Search" at bounding box center [330, 429] width 67 height 31
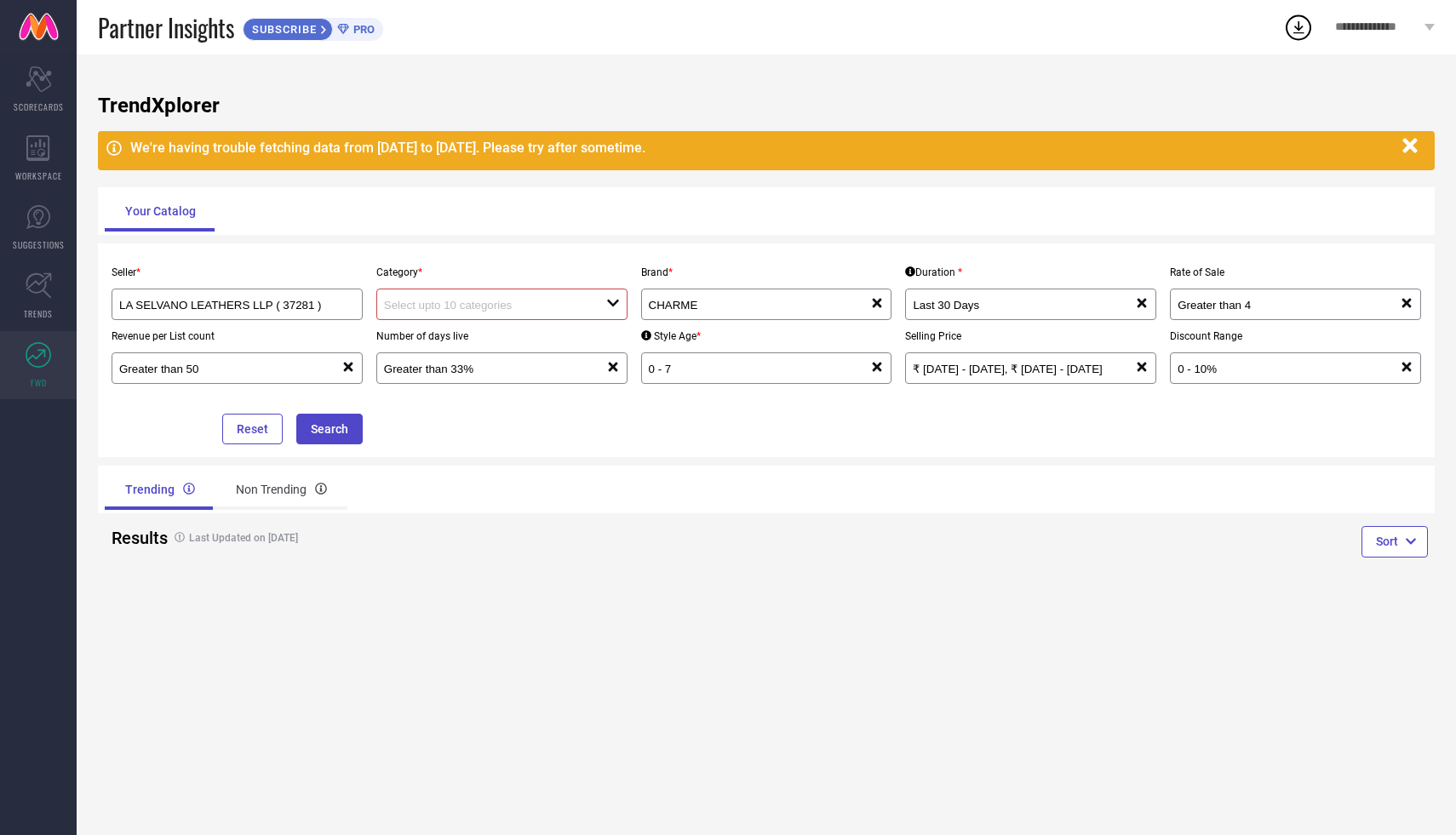
click at [547, 299] on div at bounding box center [495, 304] width 222 height 16
click at [517, 334] on div "No results found" at bounding box center [502, 335] width 251 height 29
click at [456, 343] on div "No results found" at bounding box center [502, 335] width 251 height 29
click at [478, 296] on div at bounding box center [495, 304] width 222 height 16
type input "handbags"
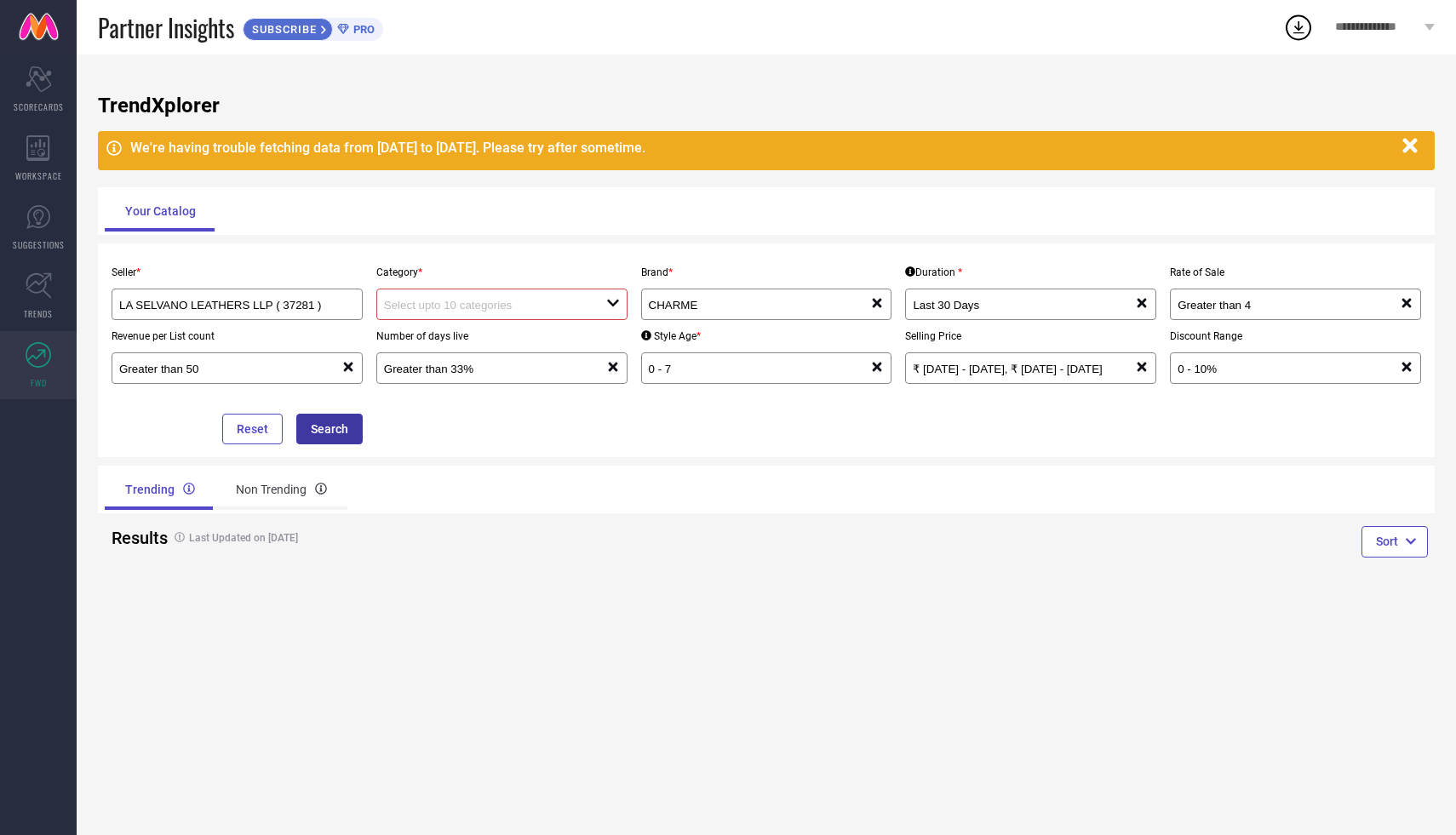
click at [337, 431] on button "Search" at bounding box center [330, 429] width 67 height 31
click at [46, 101] on span "SCORECARDS" at bounding box center [39, 107] width 51 height 13
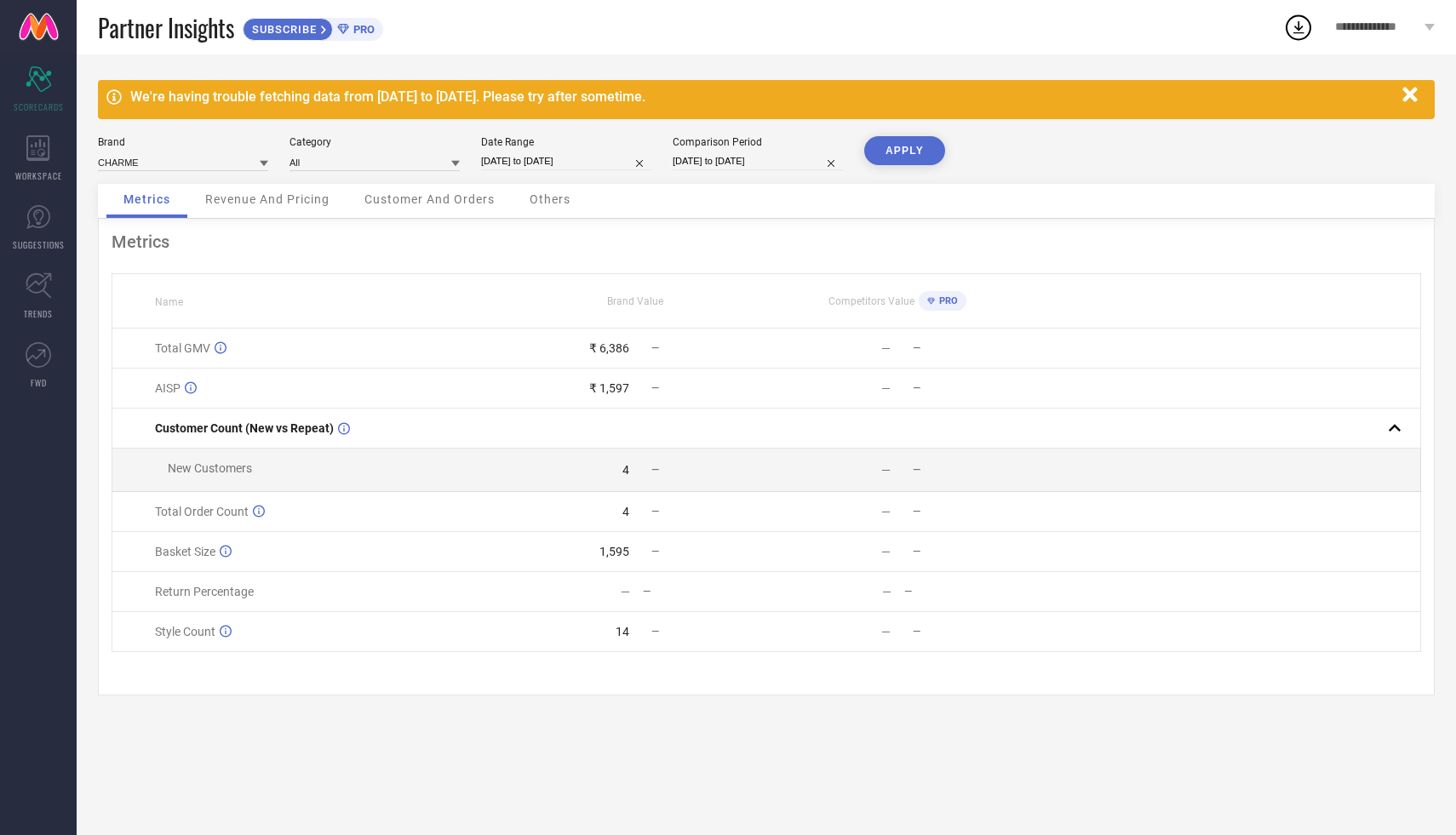
click at [446, 200] on span "Customer And Orders" at bounding box center [430, 199] width 130 height 14
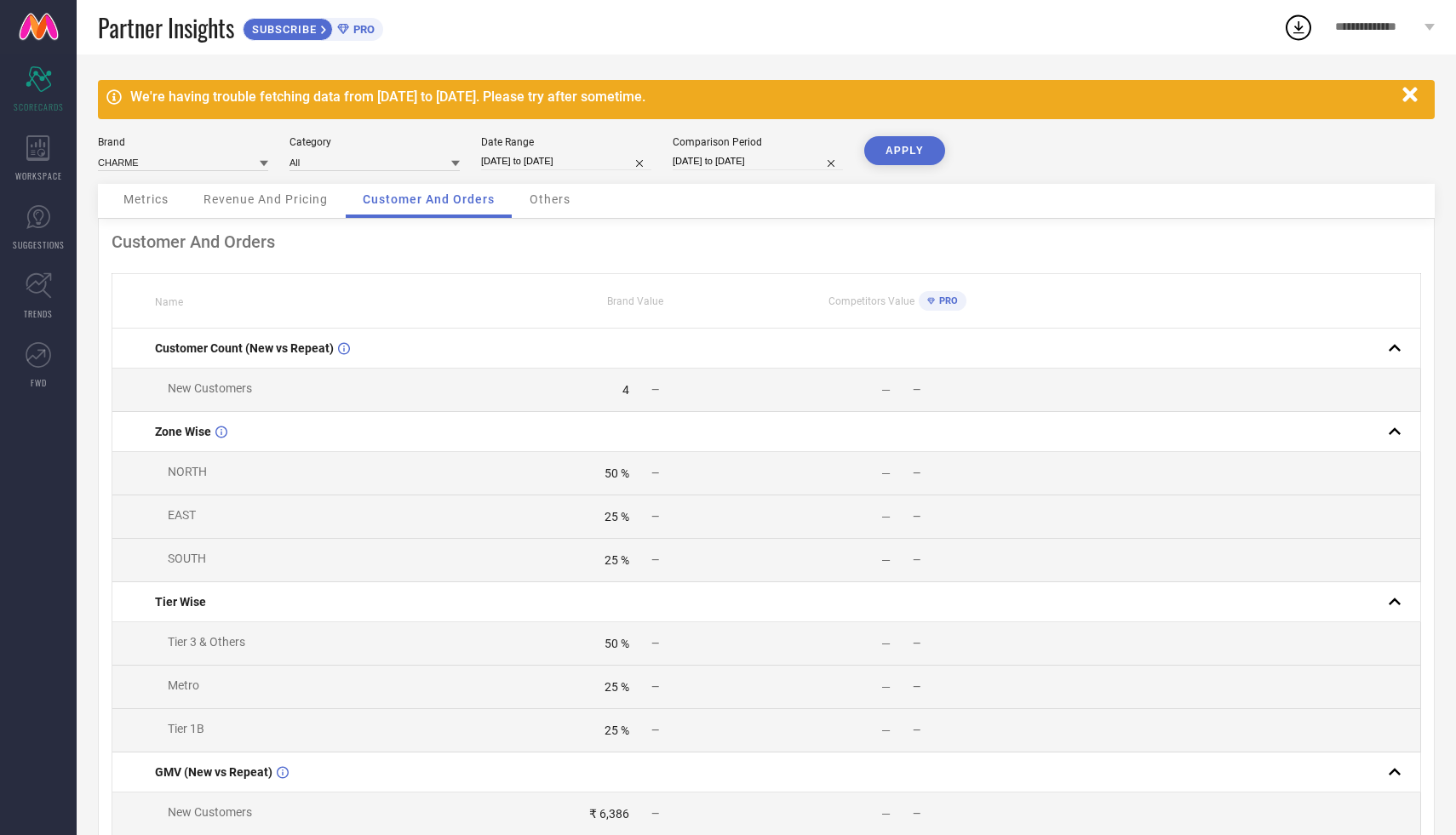
click at [257, 201] on span "Revenue And Pricing" at bounding box center [266, 199] width 125 height 14
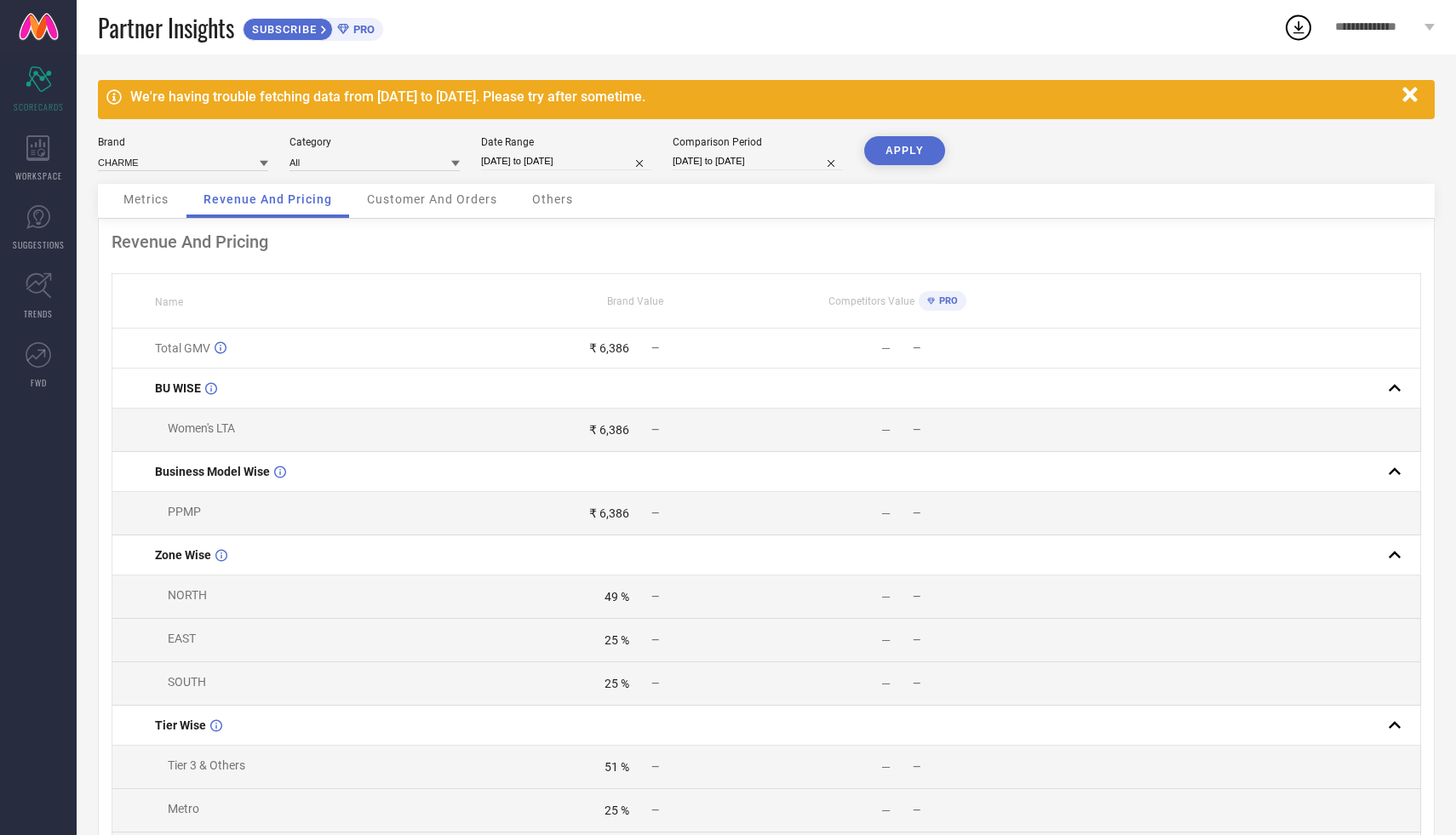
click at [124, 203] on span "Metrics" at bounding box center [146, 199] width 45 height 14
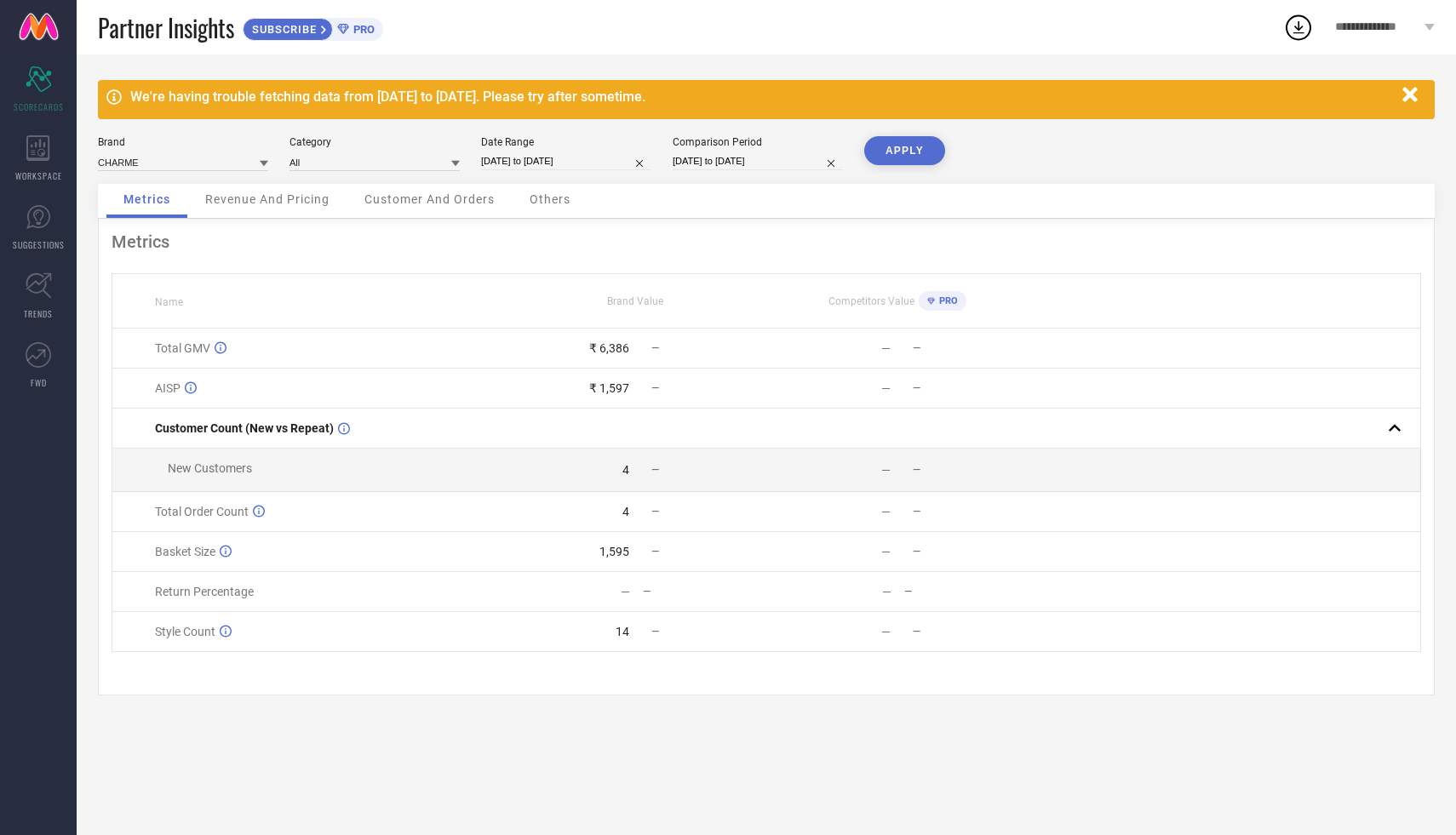
click at [292, 208] on div "Revenue And Pricing" at bounding box center [266, 201] width 158 height 34
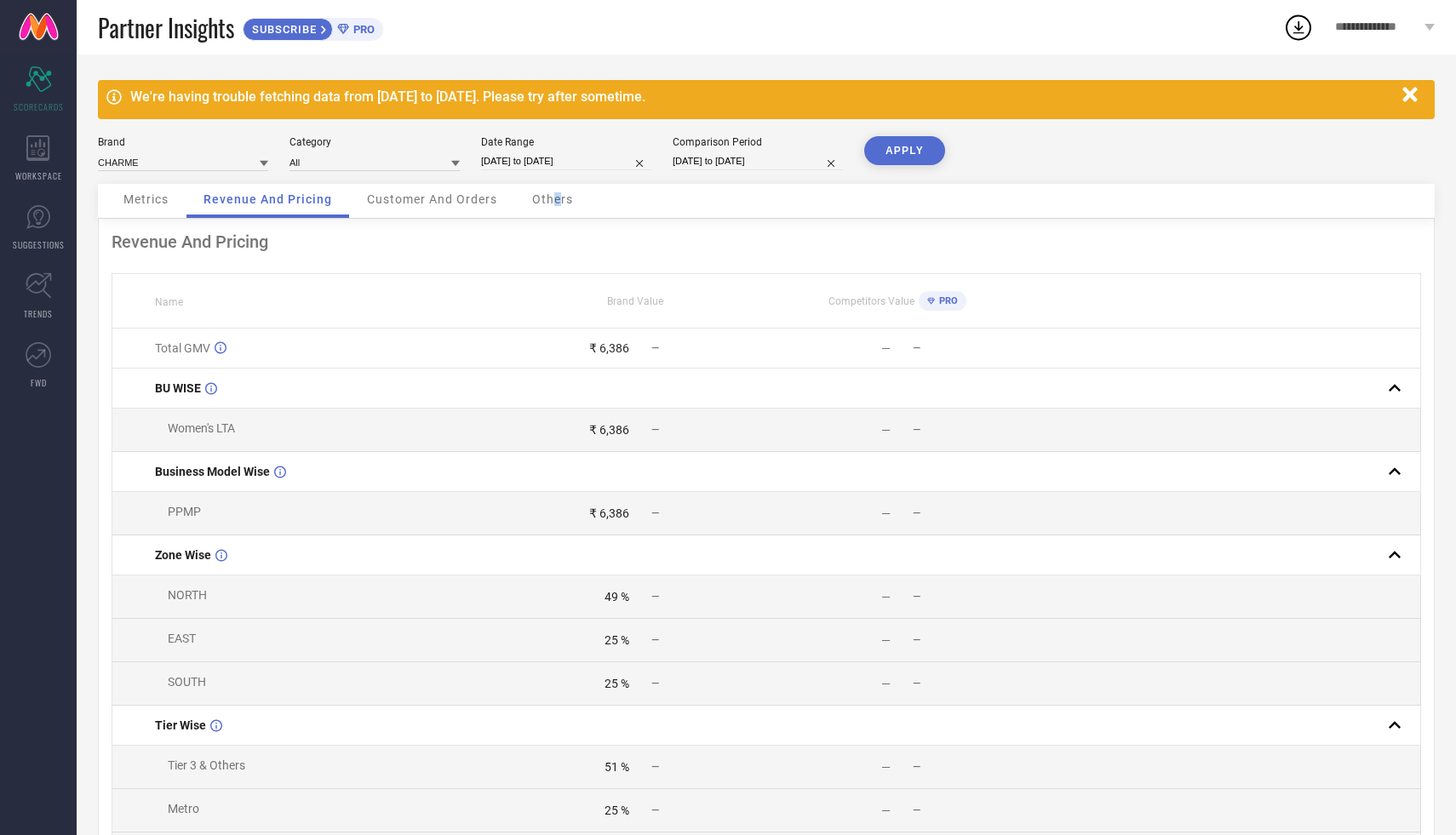
click at [555, 200] on span "Others" at bounding box center [552, 199] width 41 height 14
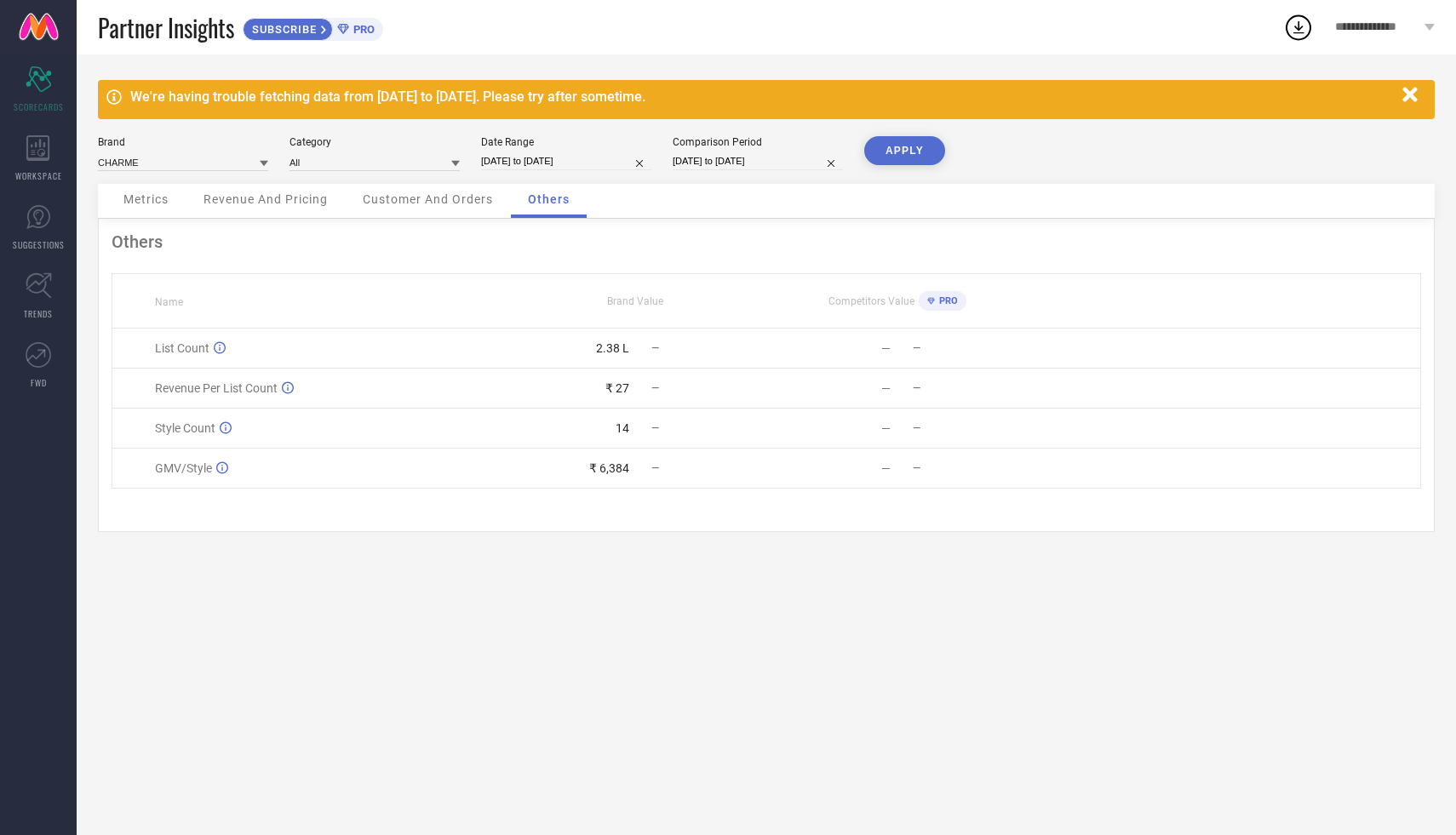
click at [151, 201] on span "Metrics" at bounding box center [146, 199] width 45 height 14
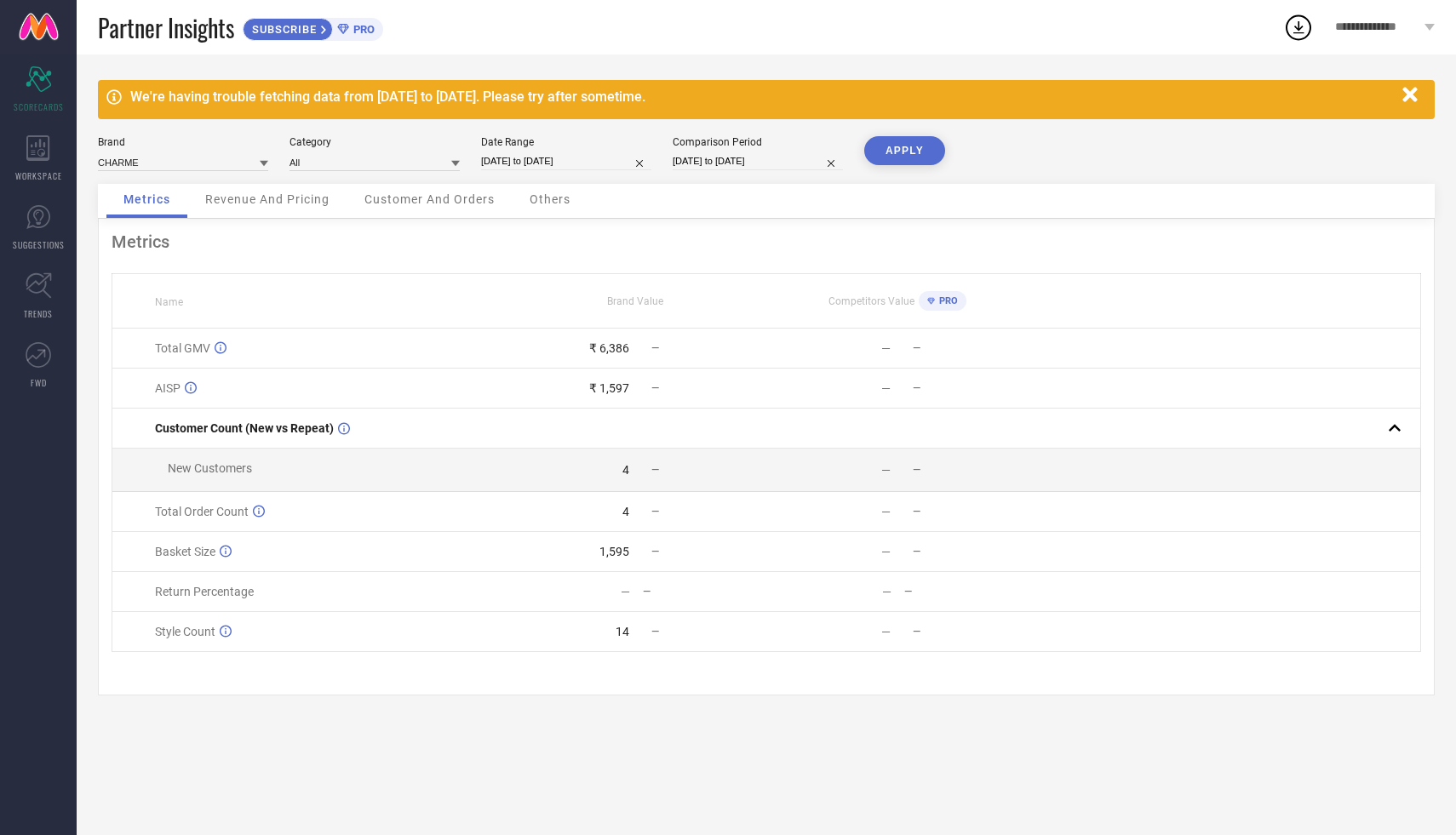
click at [1415, 96] on icon "button" at bounding box center [1411, 95] width 22 height 22
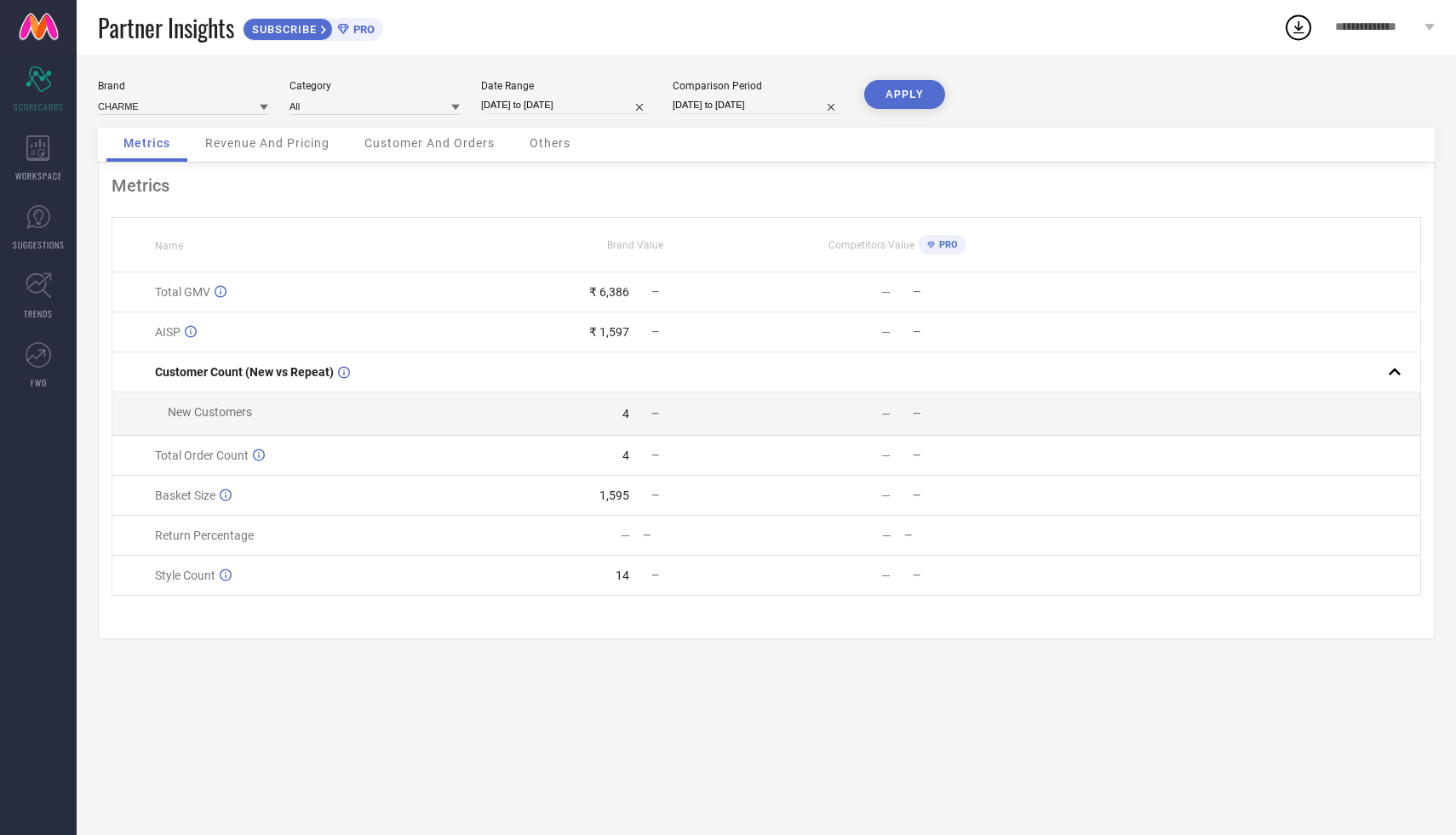
click at [1422, 28] on div "**********" at bounding box center [1385, 27] width 142 height 54
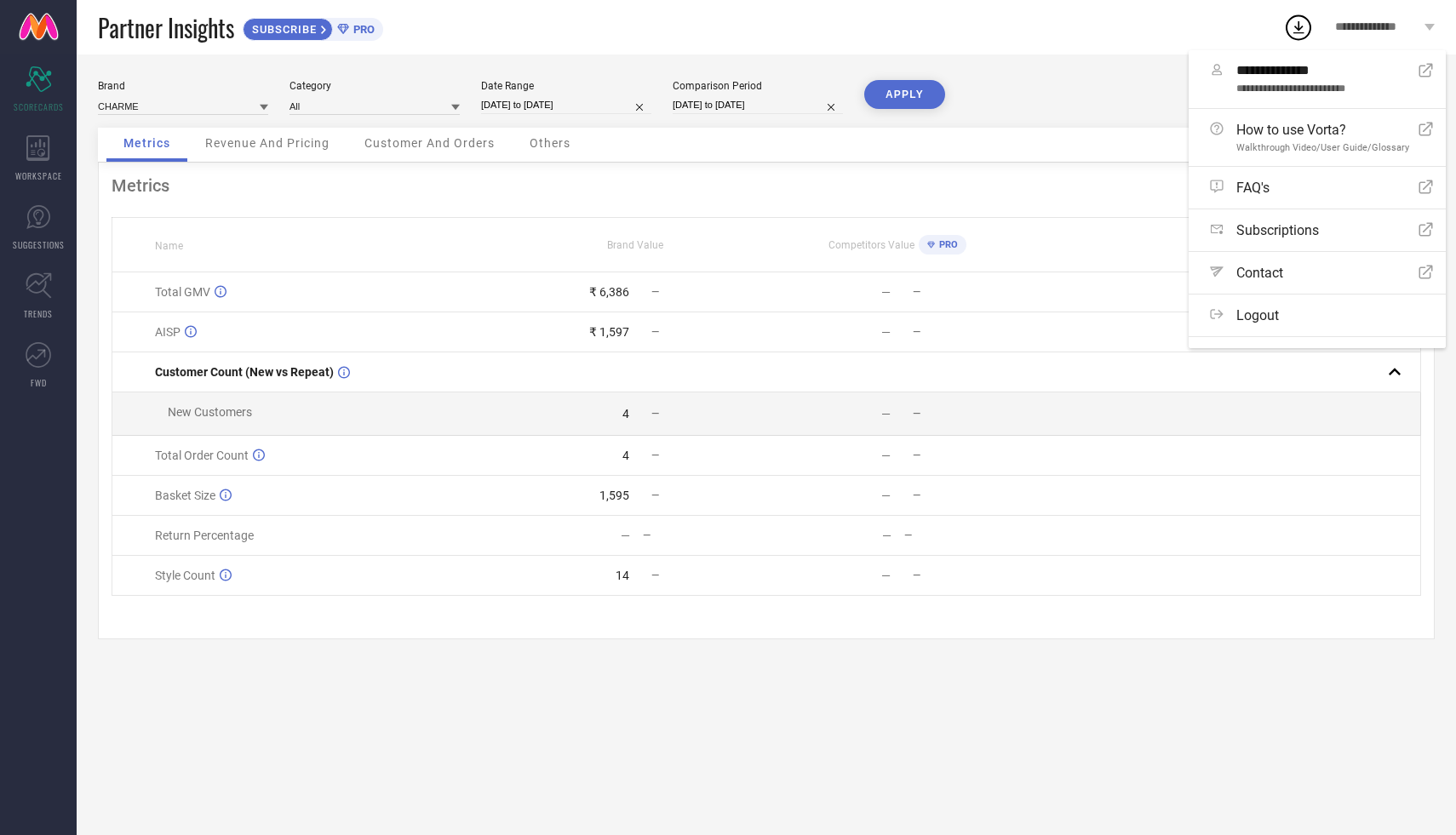
click at [1422, 29] on div "**********" at bounding box center [1385, 27] width 142 height 54
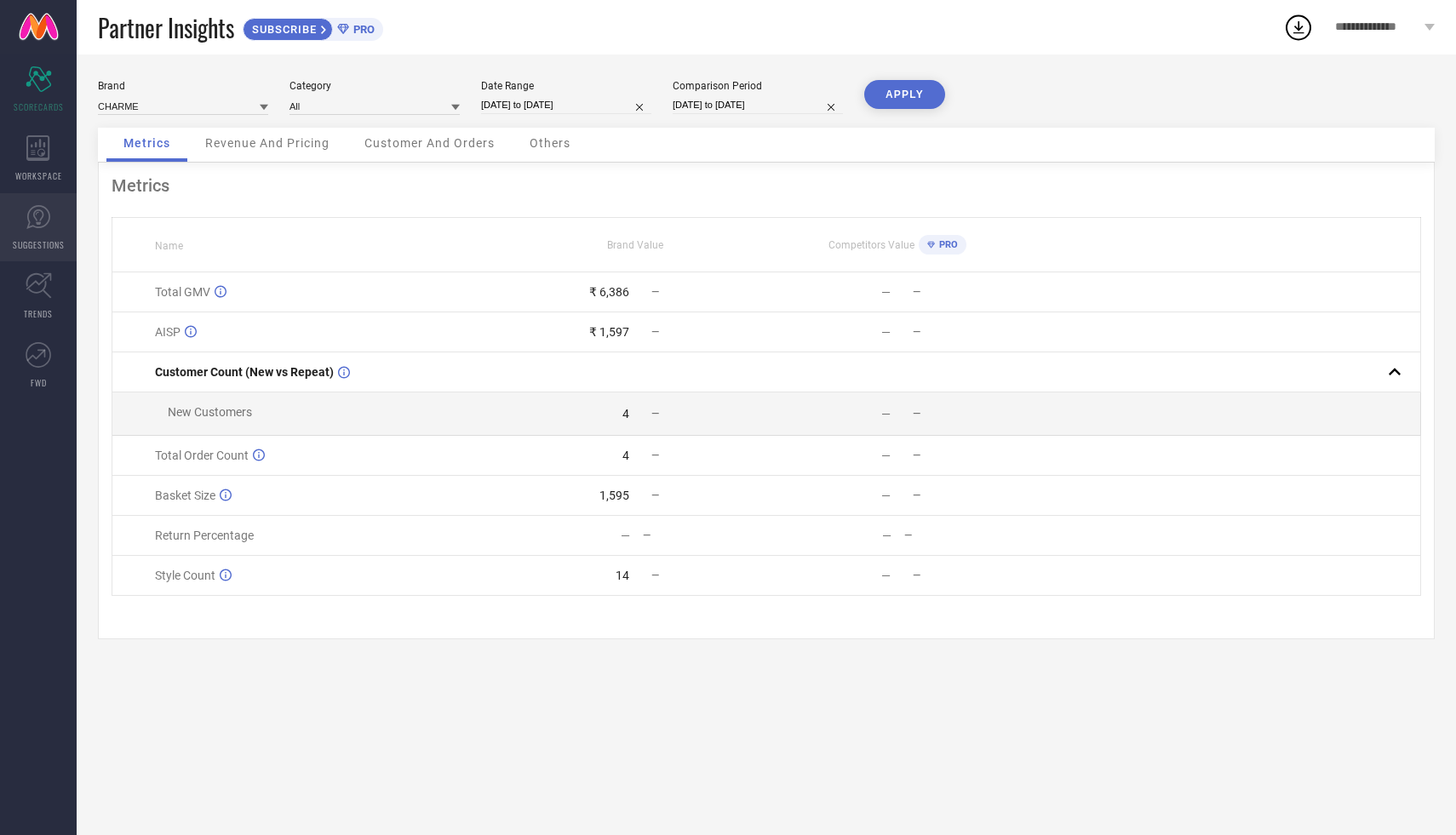
click at [28, 236] on link "SUGGESTIONS" at bounding box center [38, 227] width 77 height 68
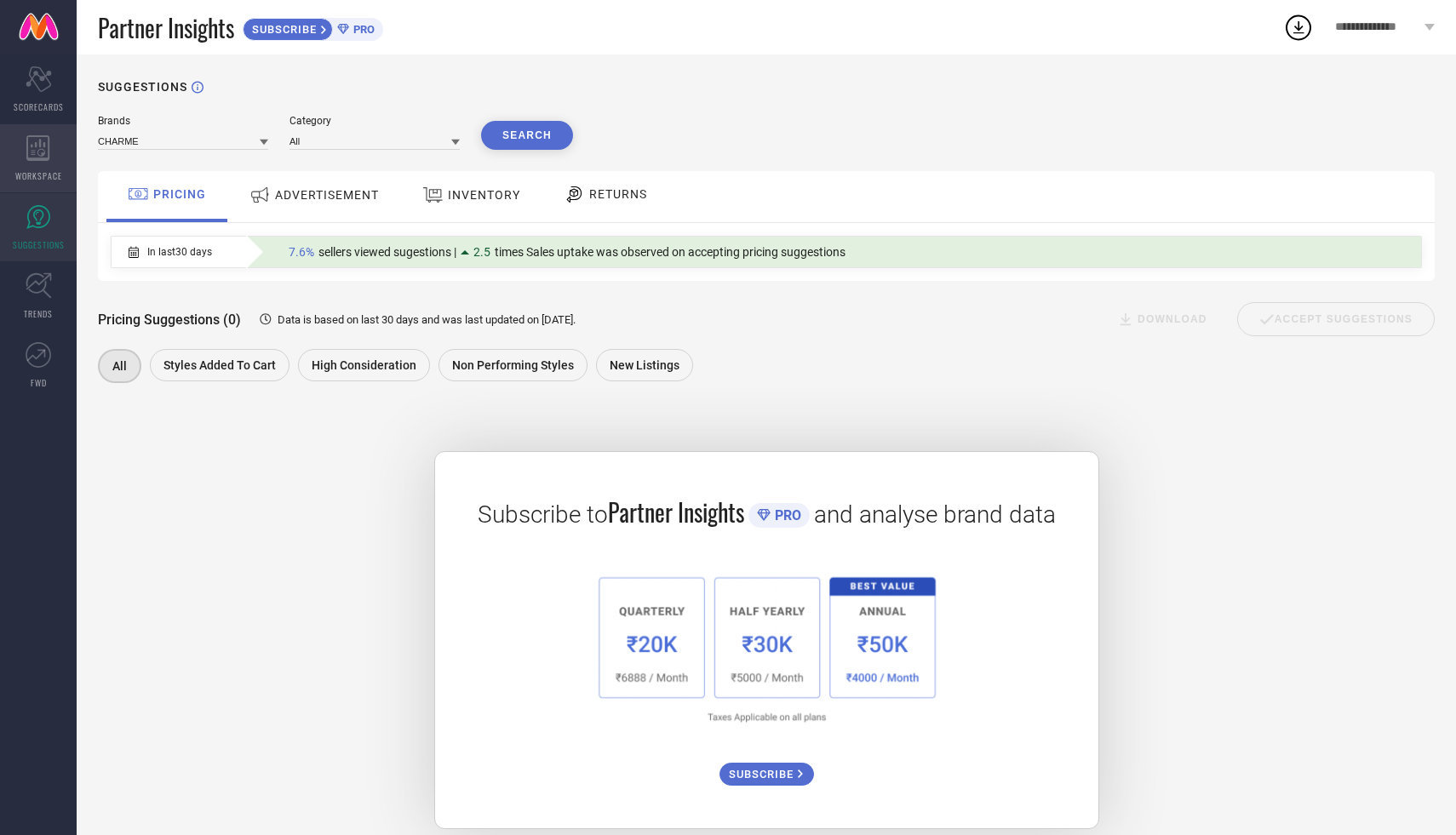
click at [41, 149] on icon at bounding box center [38, 148] width 23 height 25
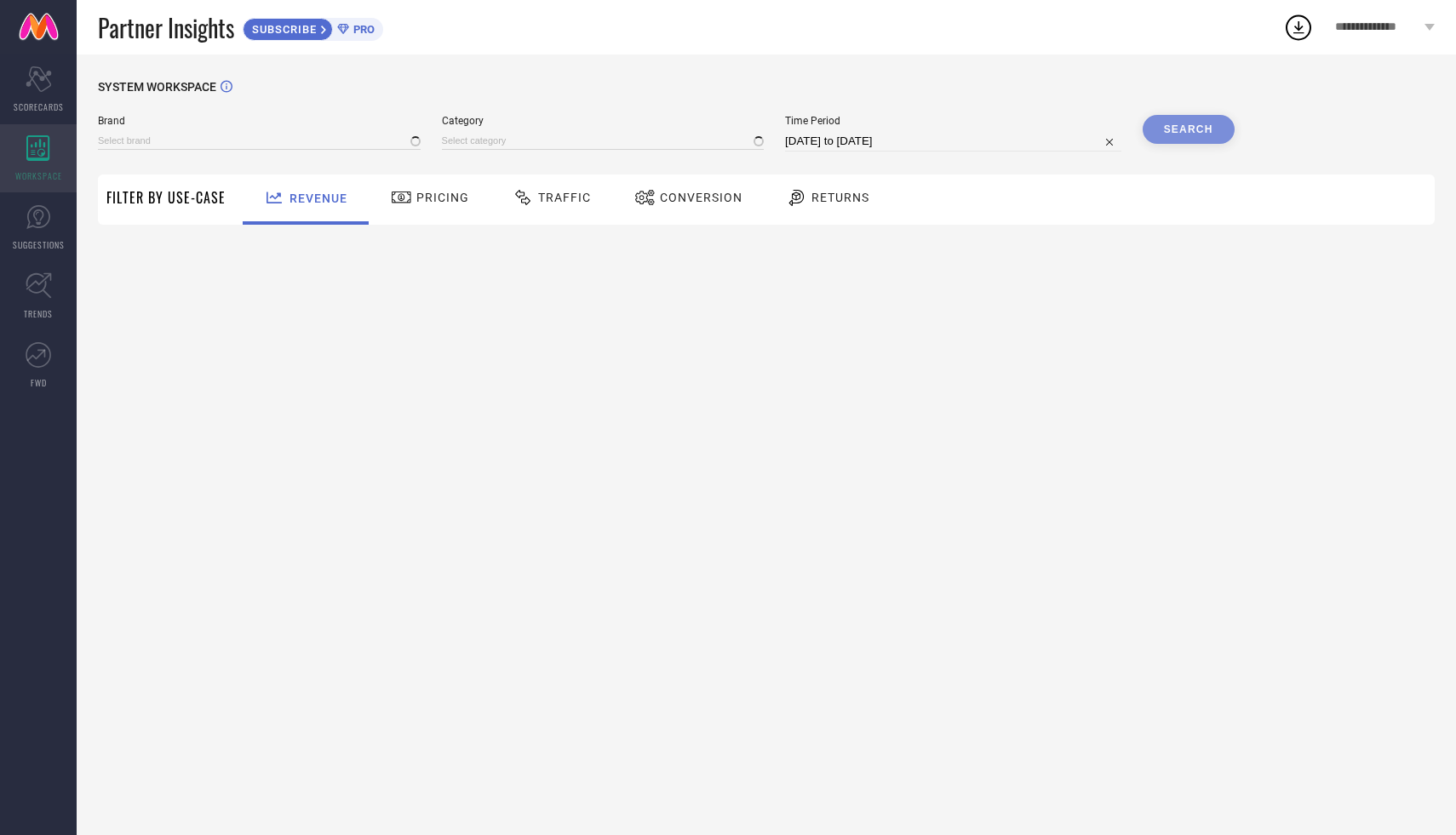
type input "CHARME"
type input "All"
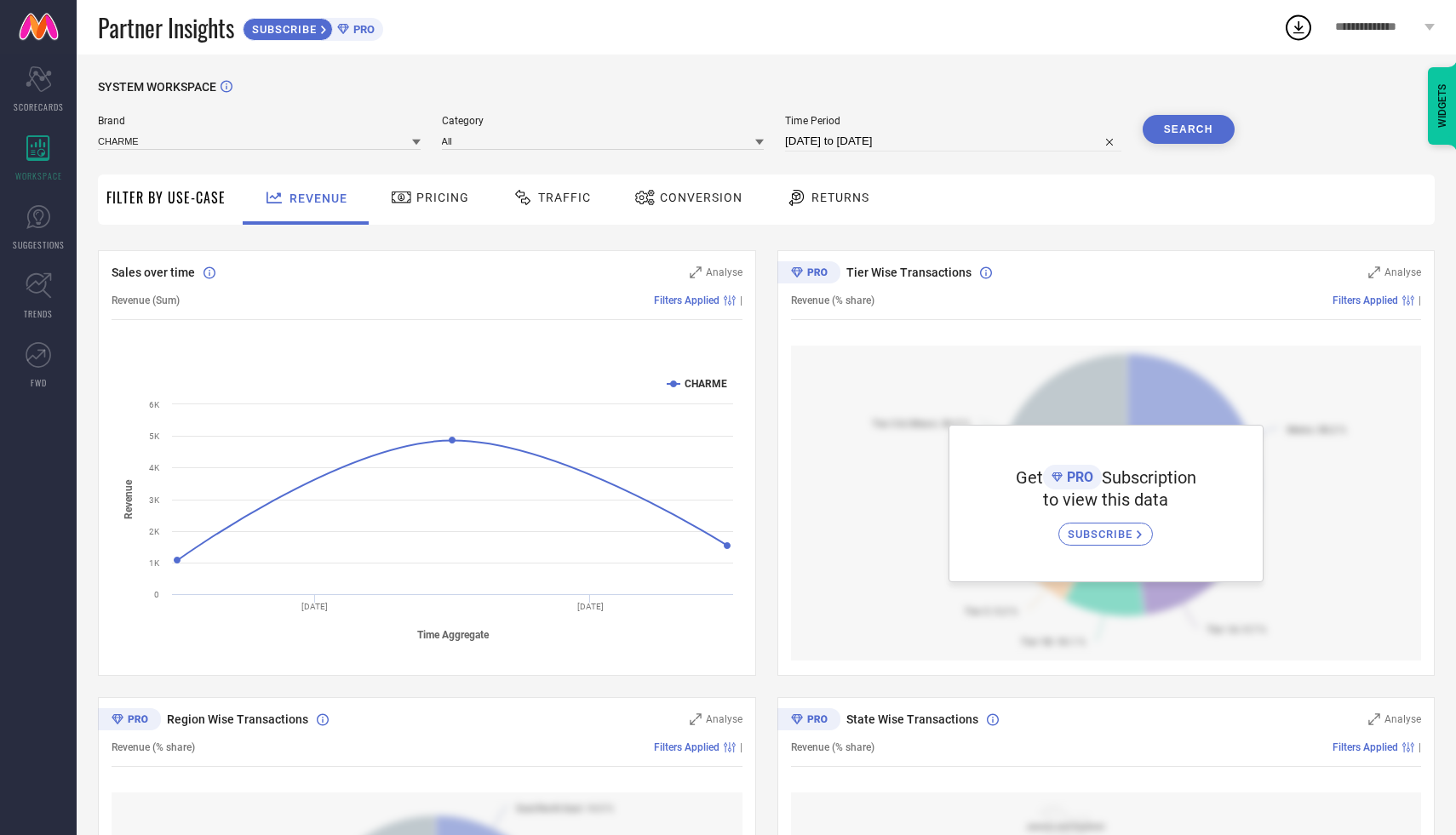
click at [685, 196] on span "Conversion" at bounding box center [701, 197] width 82 height 14
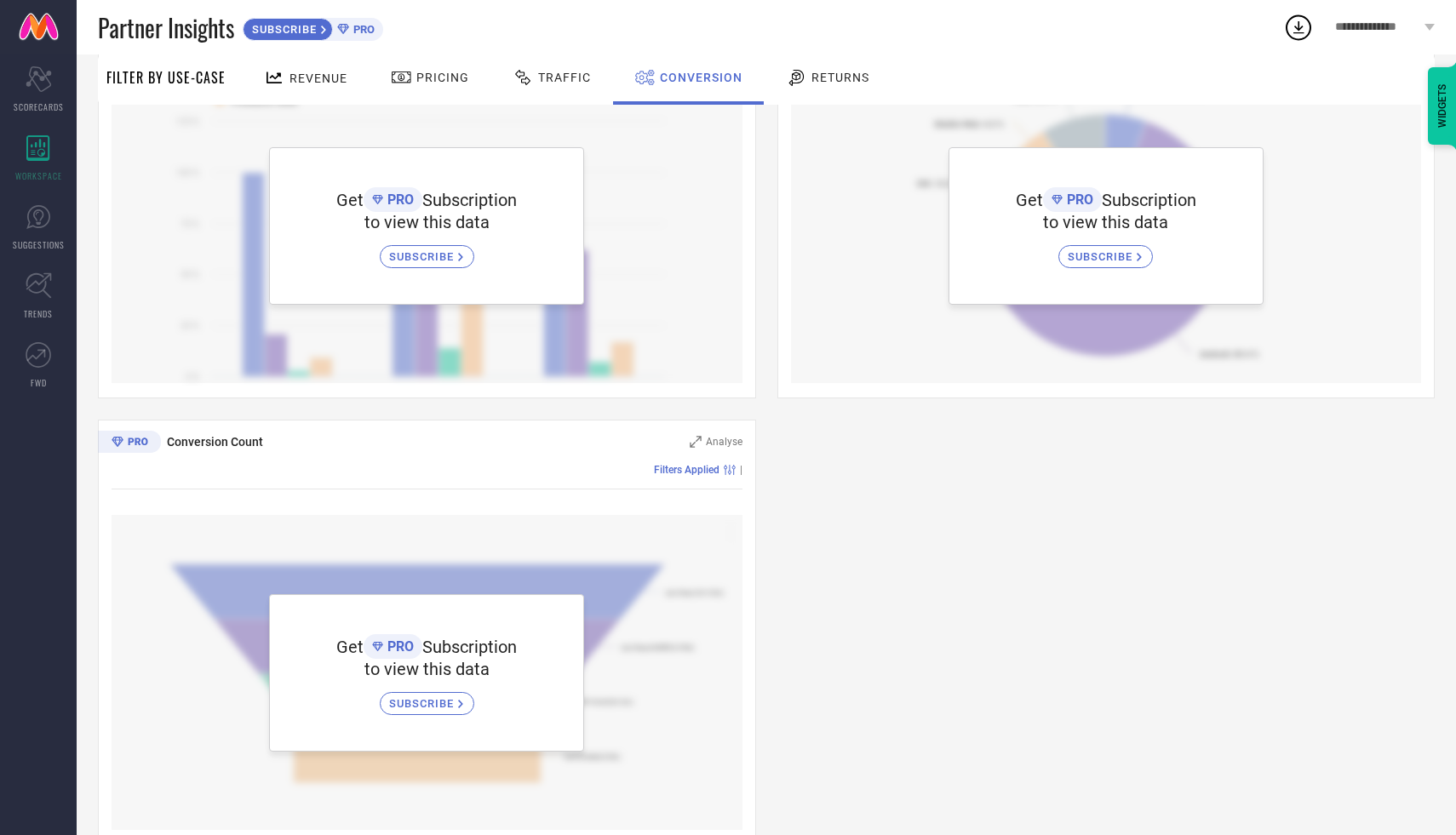
scroll to position [291, 0]
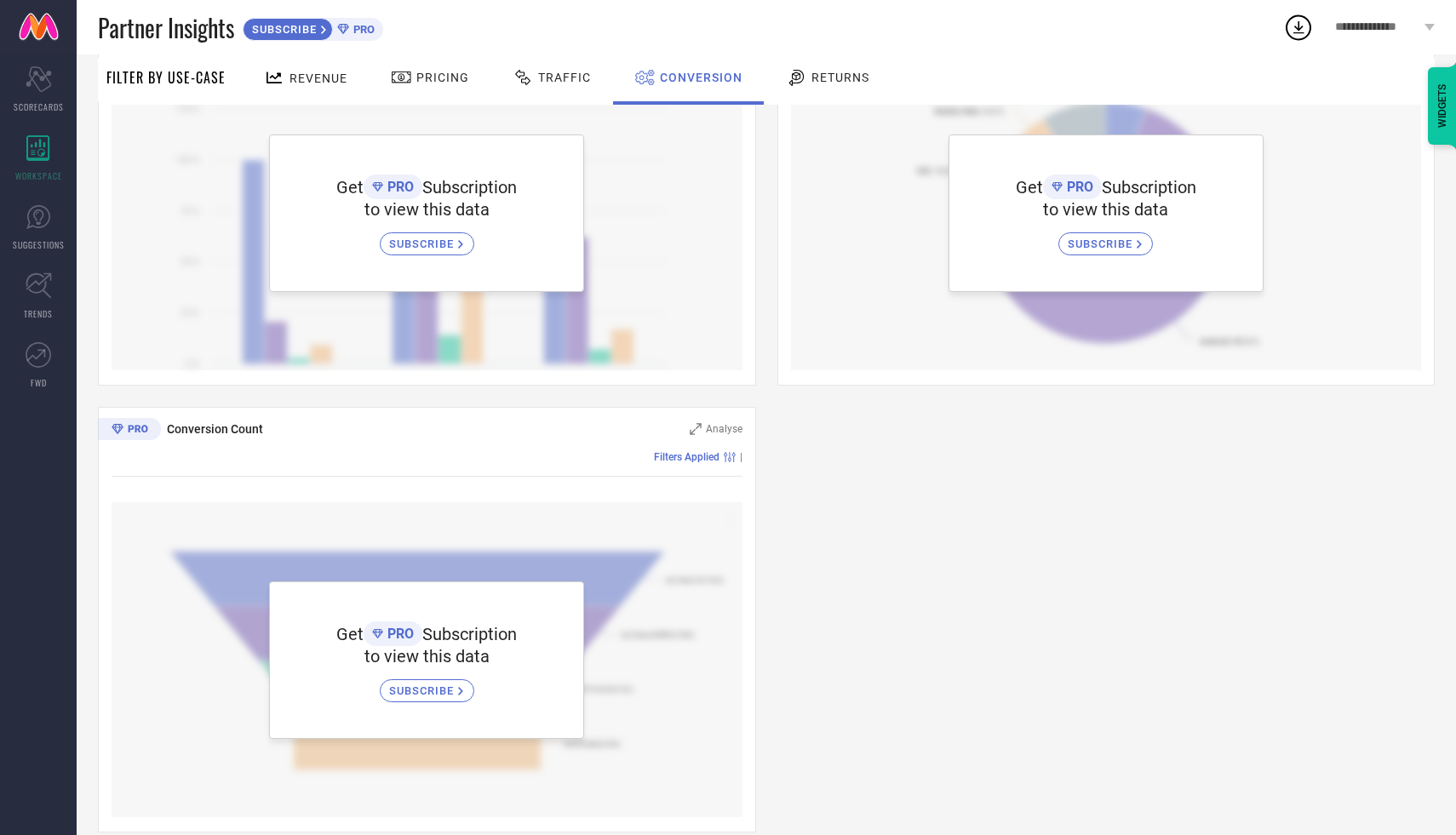
click at [136, 434] on icon at bounding box center [129, 429] width 63 height 23
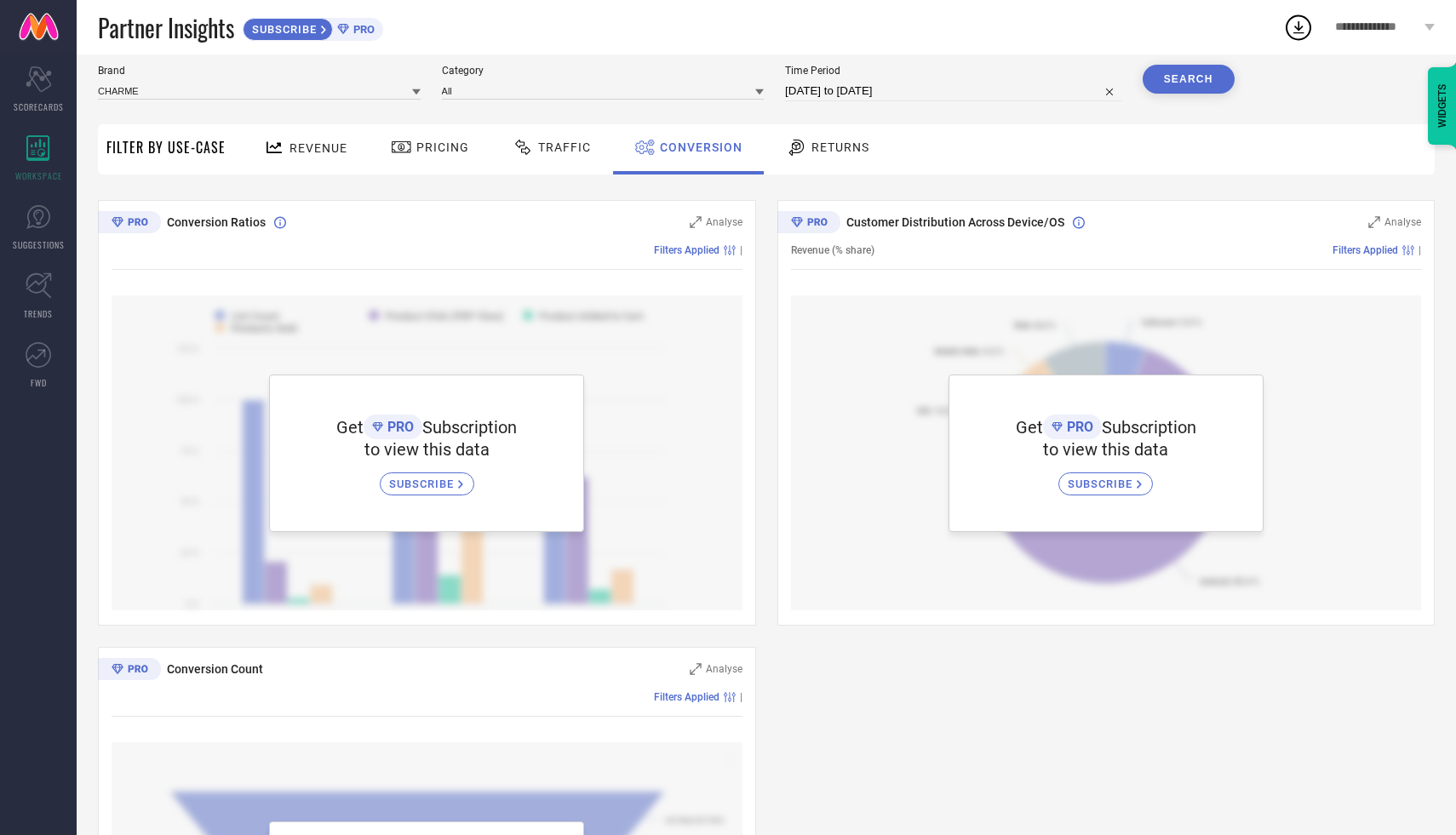
scroll to position [0, 0]
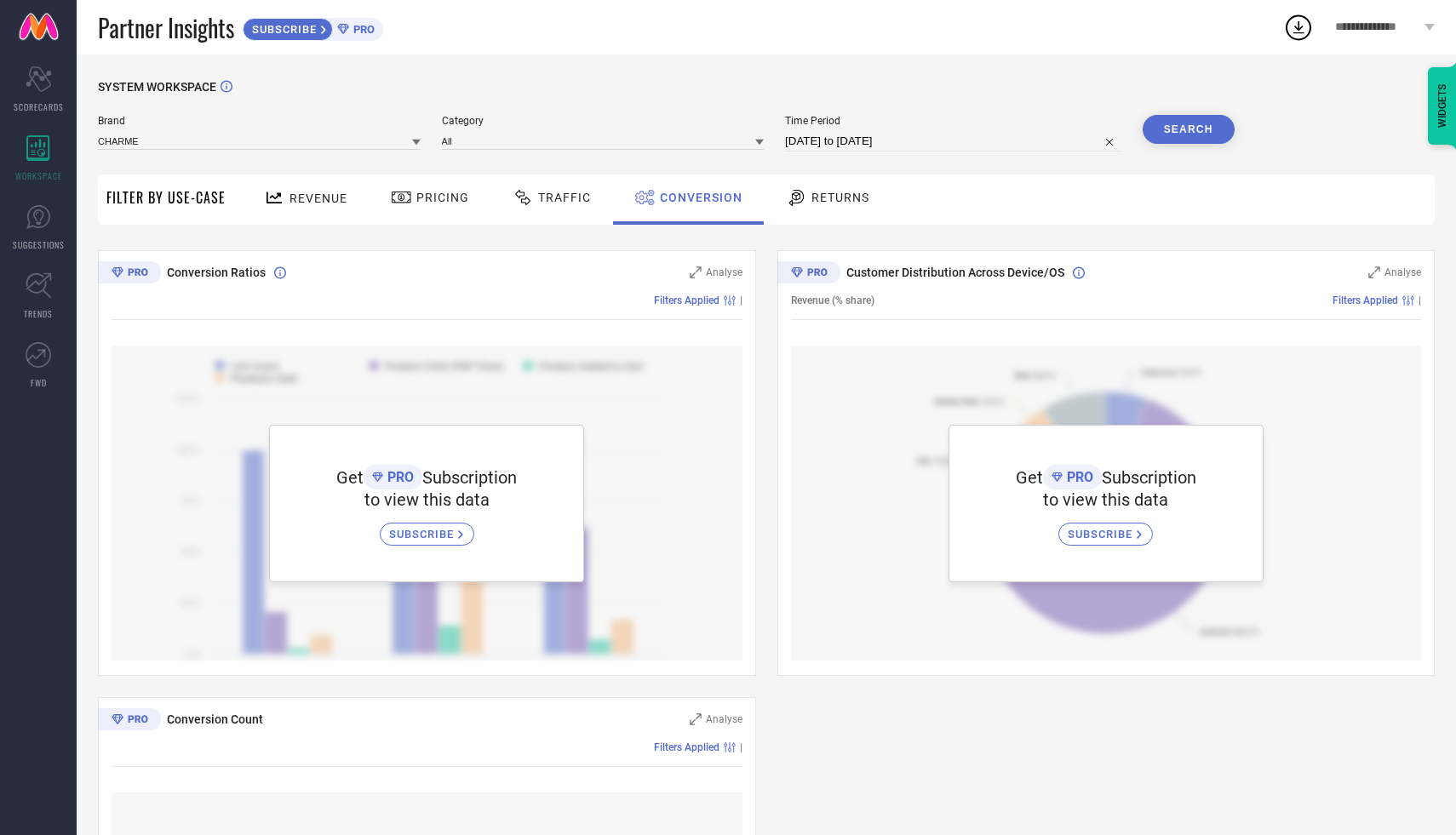
click at [526, 153] on div "Brand CHARME Category All Time Period [DATE] to [DATE] Search" at bounding box center [666, 140] width 1137 height 51
click at [527, 144] on input at bounding box center [602, 141] width 322 height 18
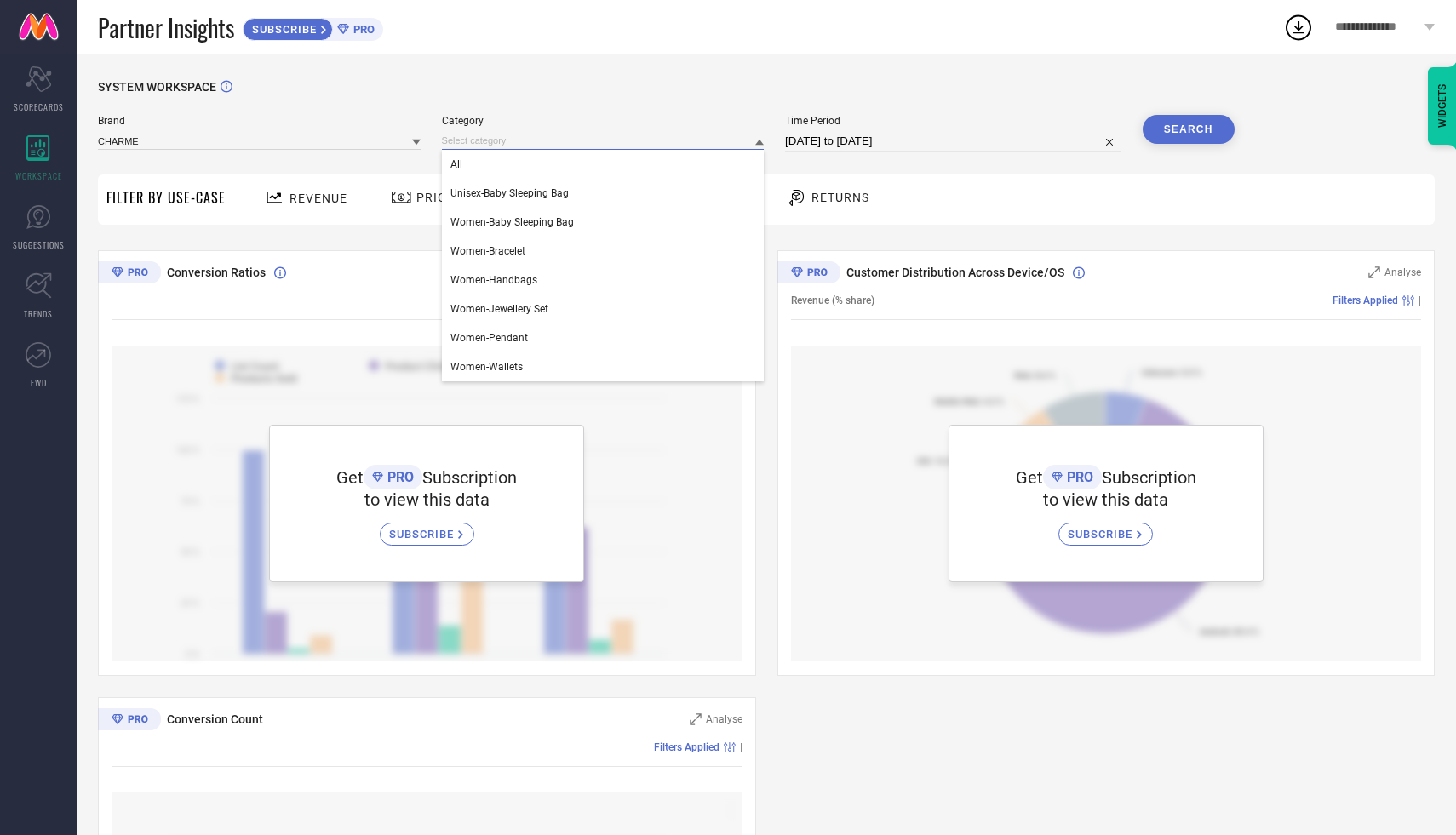
type input "u"
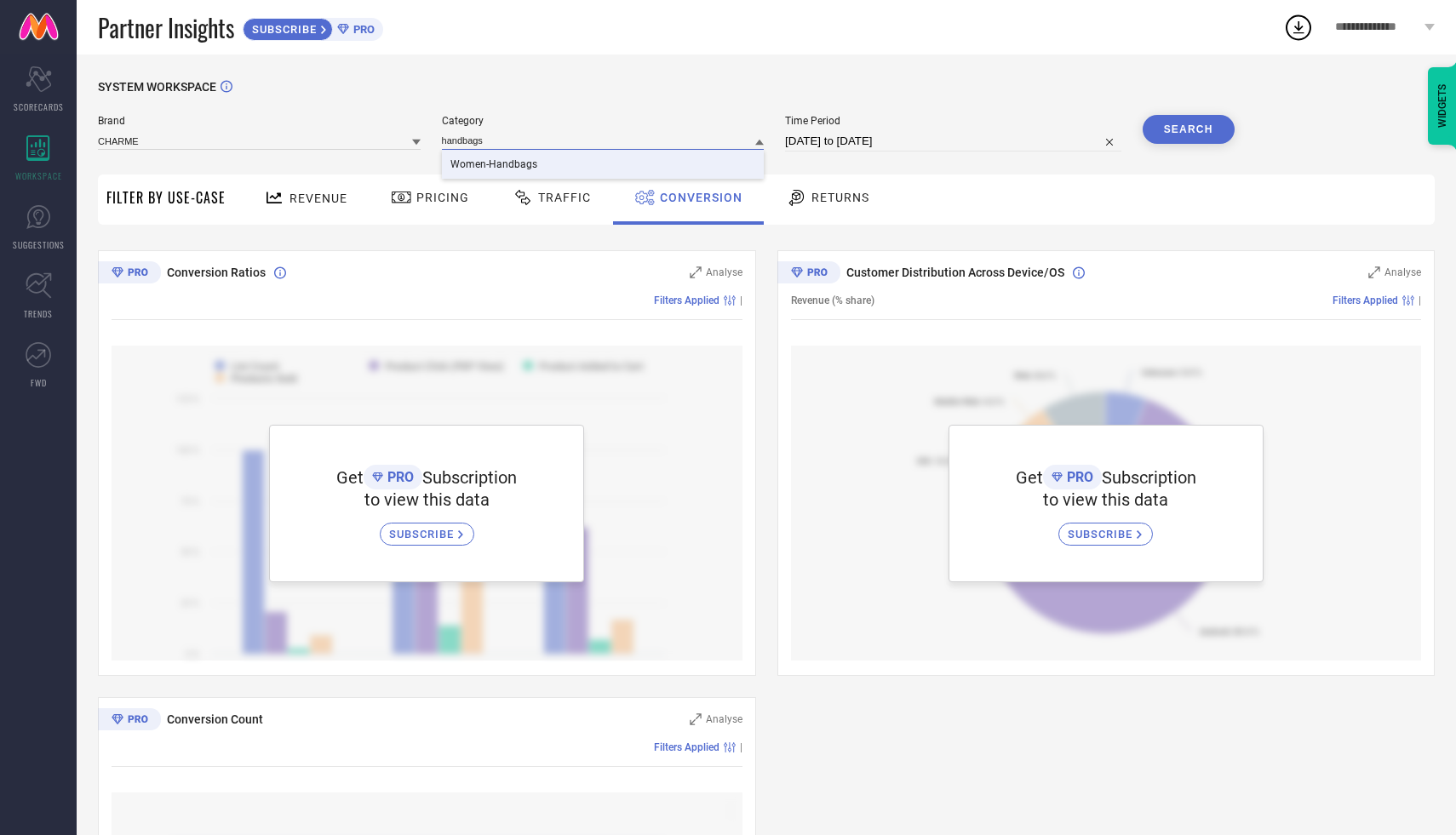
type input "handbags"
click at [494, 159] on span "Women-Handbags" at bounding box center [494, 163] width 87 height 12
click at [1203, 118] on button "Search" at bounding box center [1189, 129] width 92 height 29
